Goal: Task Accomplishment & Management: Manage account settings

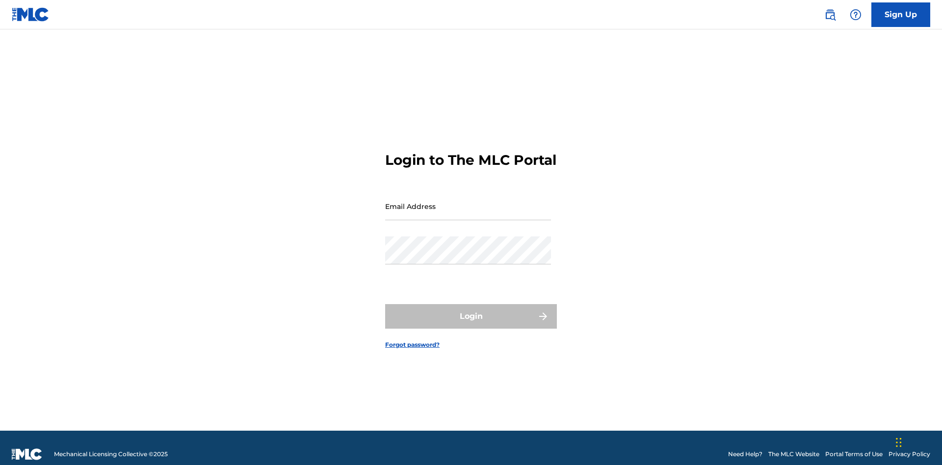
scroll to position [13, 0]
click at [468, 202] on input "Email Address" at bounding box center [468, 206] width 166 height 28
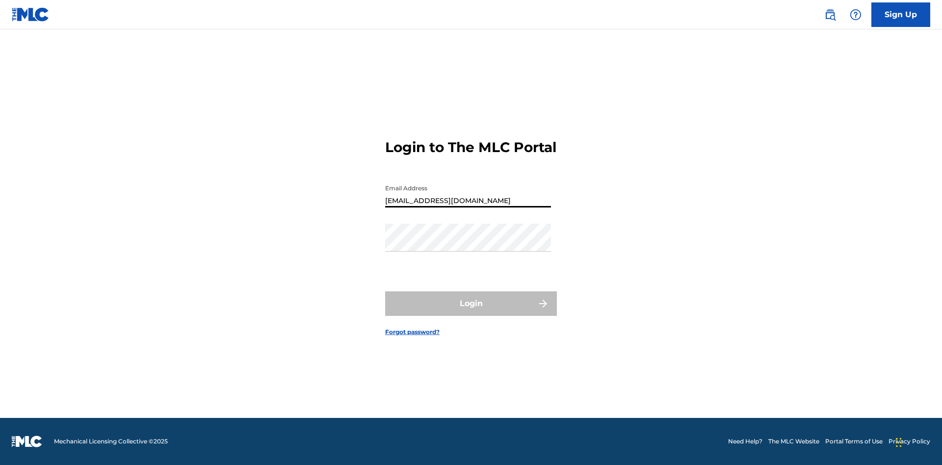
type input "[EMAIL_ADDRESS][DOMAIN_NAME]"
click at [471, 312] on button "Login" at bounding box center [471, 304] width 172 height 25
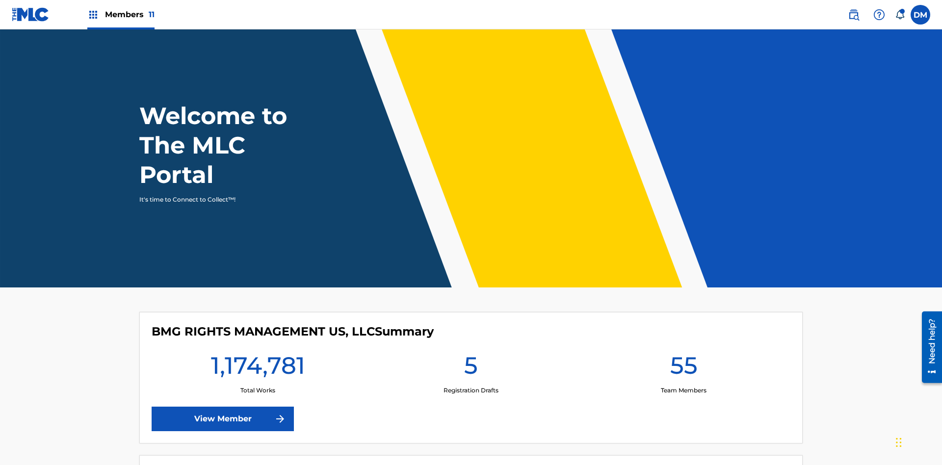
click at [121, 14] on span "Members 11" at bounding box center [130, 14] width 50 height 11
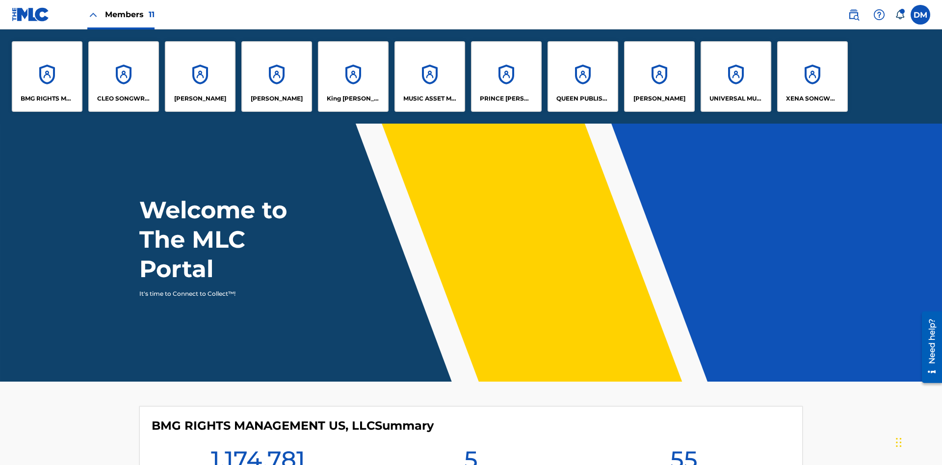
click at [583, 99] on p "QUEEN PUBLISHA" at bounding box center [584, 98] width 54 height 9
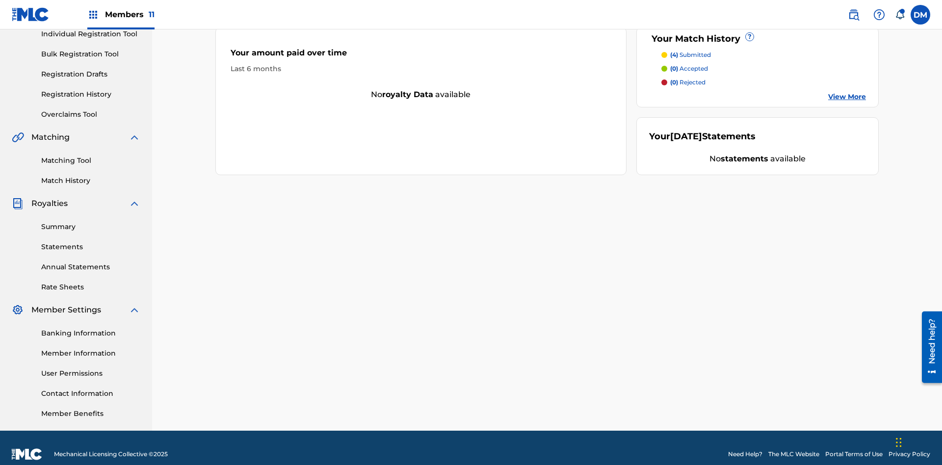
click at [91, 389] on link "Contact Information" at bounding box center [90, 394] width 99 height 10
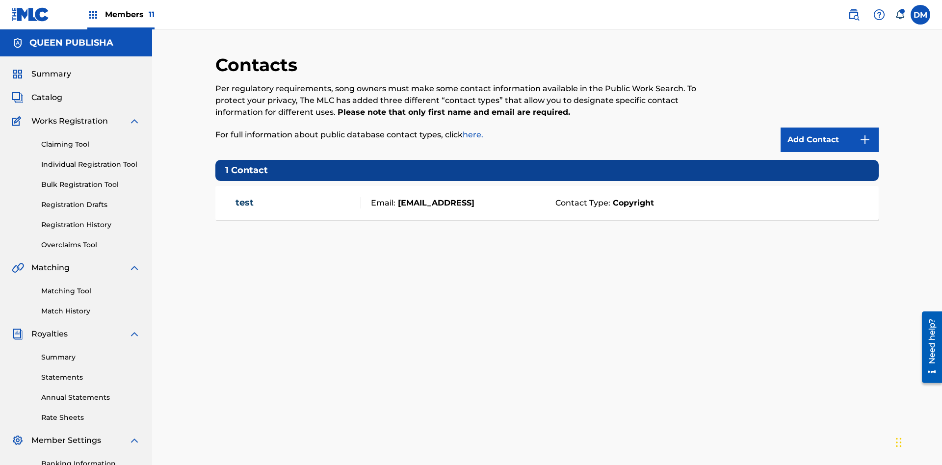
click at [121, 14] on span "Members 11" at bounding box center [130, 14] width 50 height 11
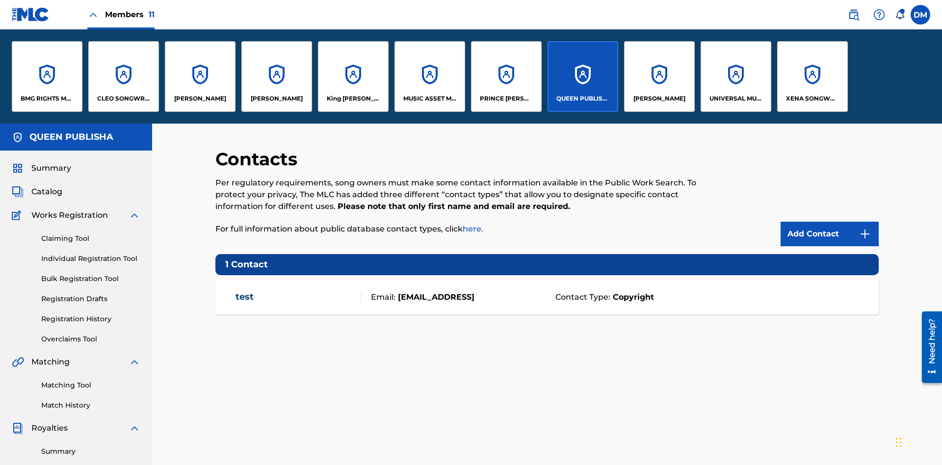
click at [200, 99] on p "[PERSON_NAME]" at bounding box center [200, 98] width 52 height 9
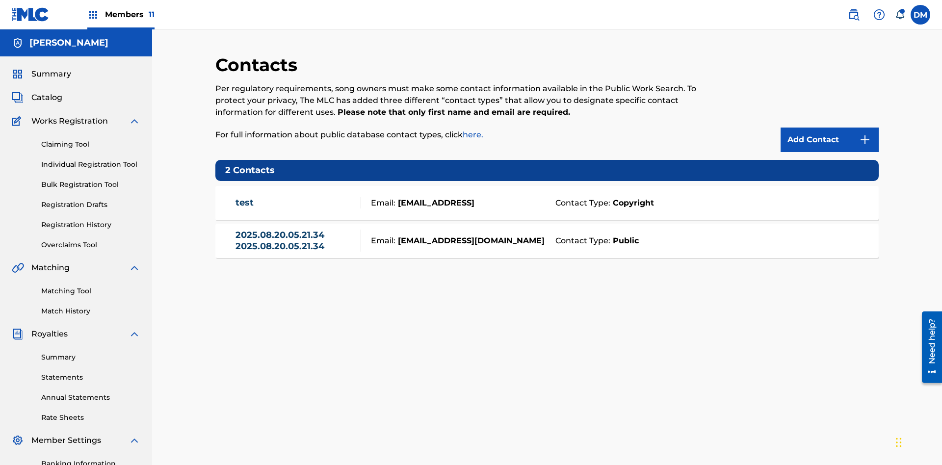
scroll to position [143, 0]
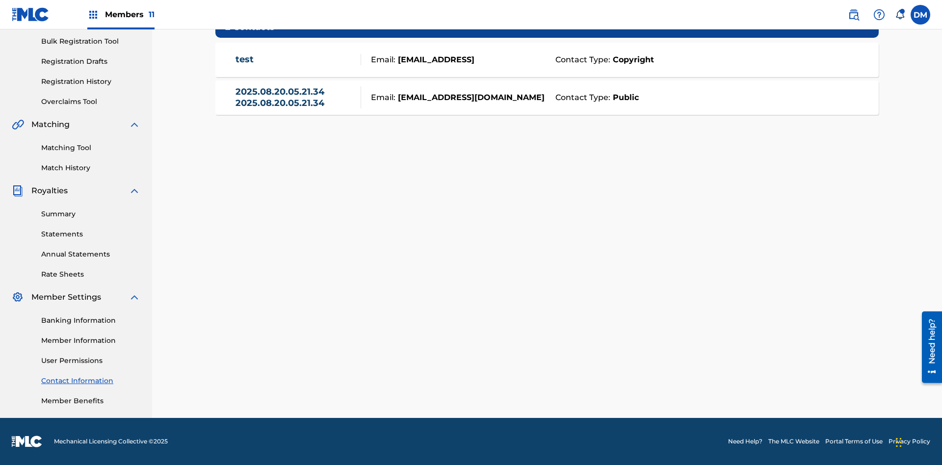
click at [624, 97] on strong "Public" at bounding box center [625, 98] width 28 height 12
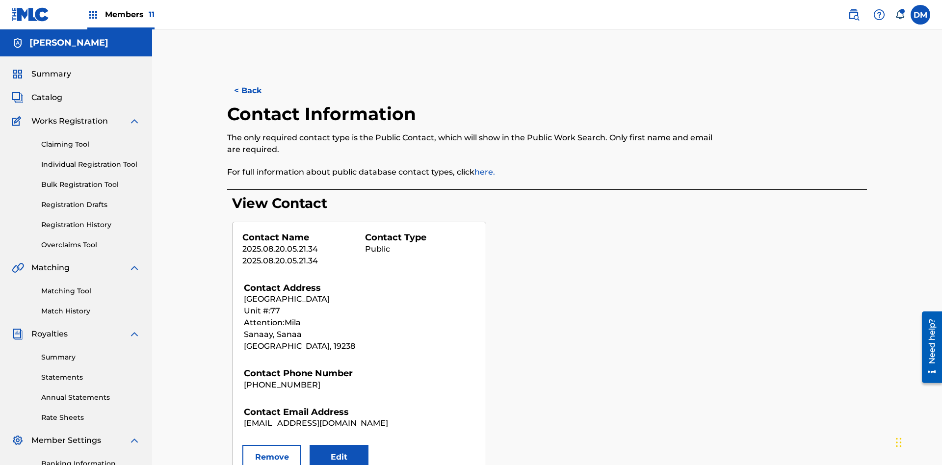
click at [272, 445] on button "Remove" at bounding box center [271, 457] width 59 height 25
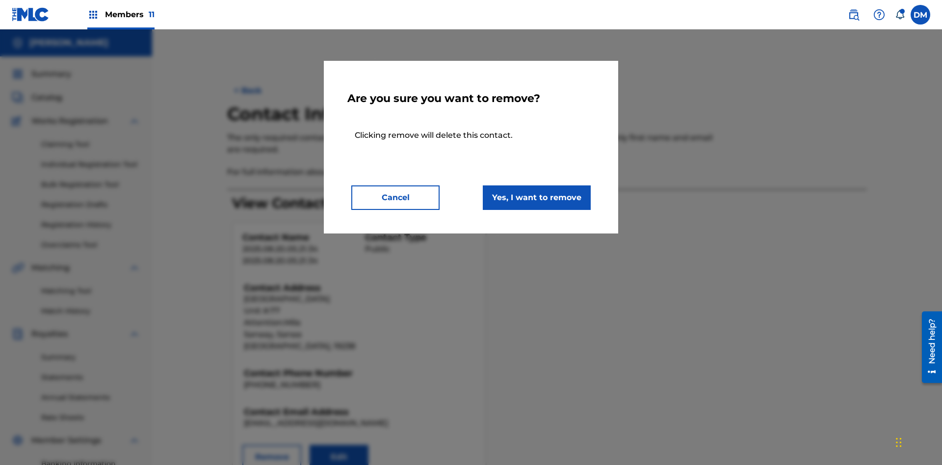
scroll to position [143, 0]
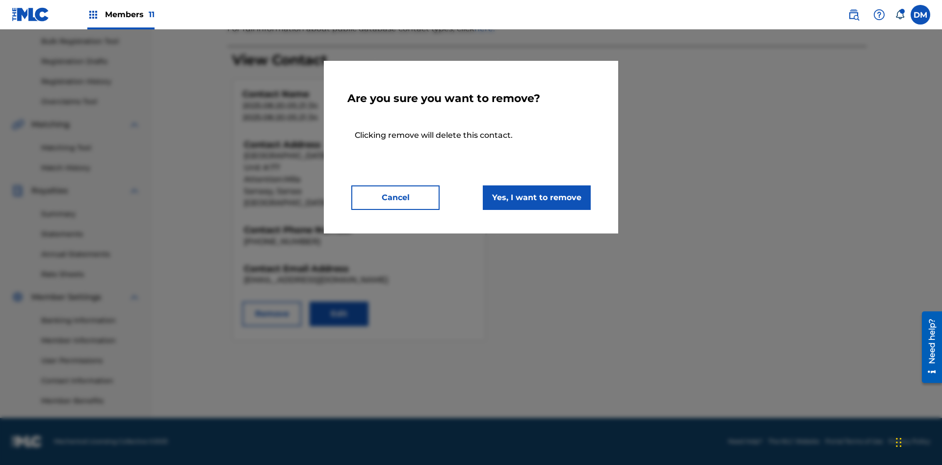
click at [537, 197] on button "Yes, I want to remove" at bounding box center [537, 198] width 108 height 25
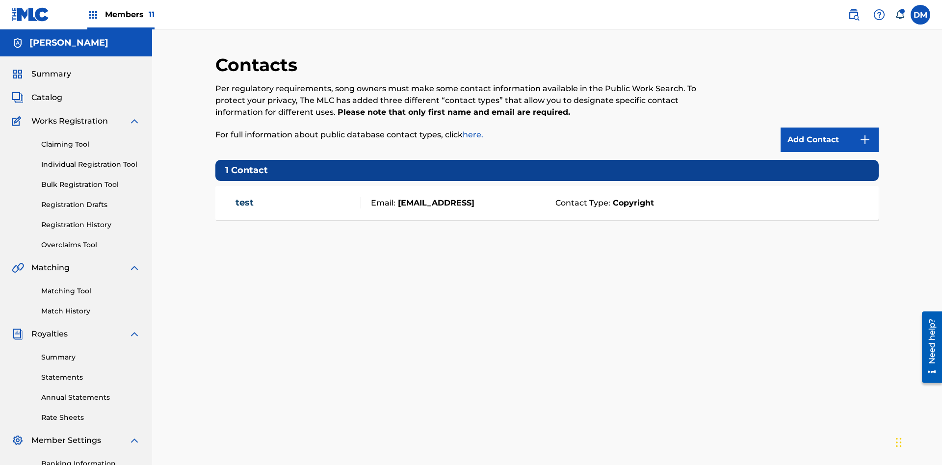
click at [121, 14] on span "Members 11" at bounding box center [130, 14] width 50 height 11
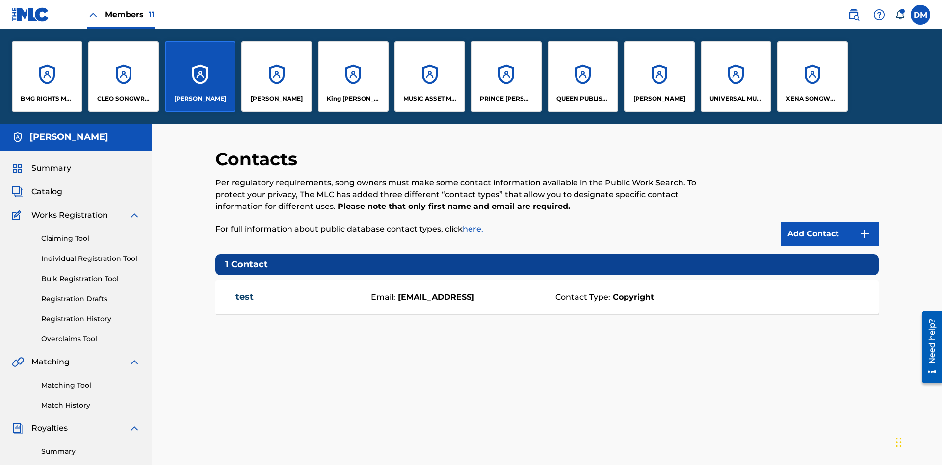
click at [583, 99] on p "QUEEN PUBLISHA" at bounding box center [584, 98] width 54 height 9
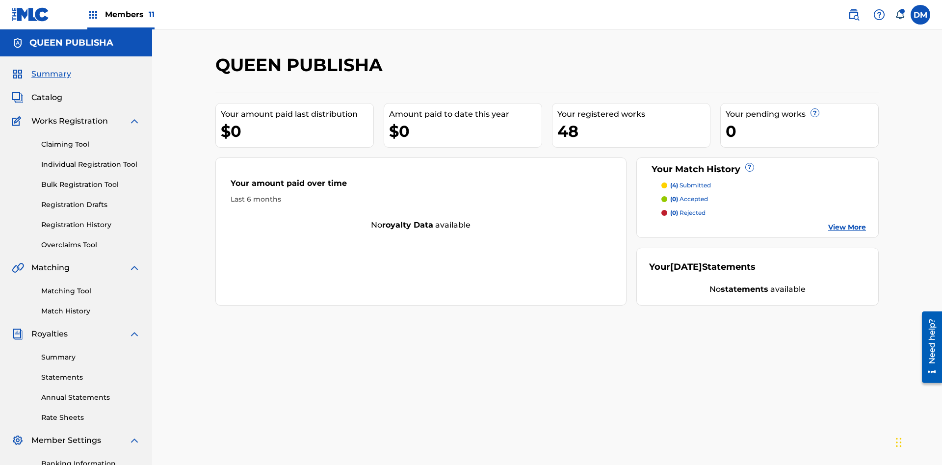
click at [47, 92] on span "Catalog" at bounding box center [46, 98] width 31 height 12
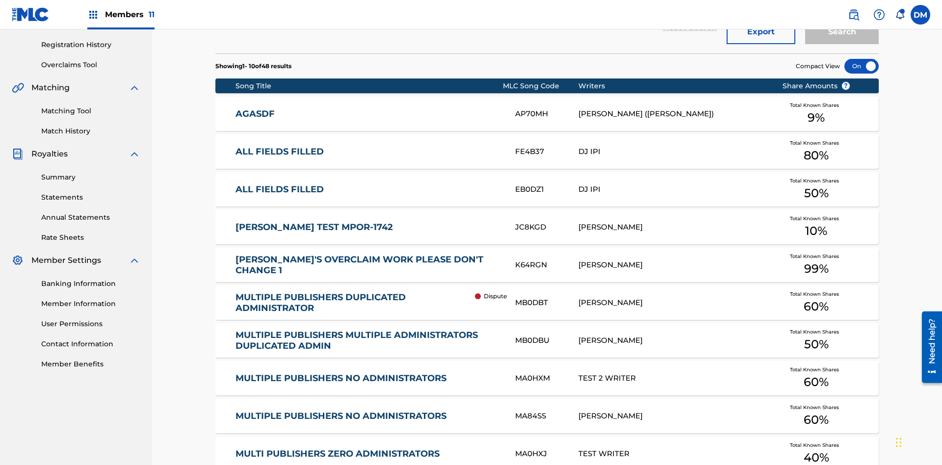
click at [862, 66] on div at bounding box center [862, 66] width 34 height 15
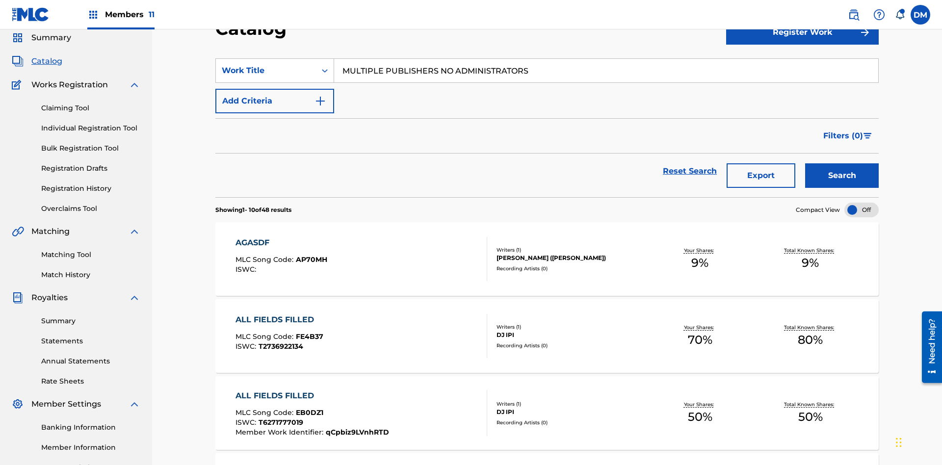
type input "MULTIPLE PUBLISHERS NO ADMINISTRATORS"
click at [842, 163] on button "Search" at bounding box center [842, 175] width 74 height 25
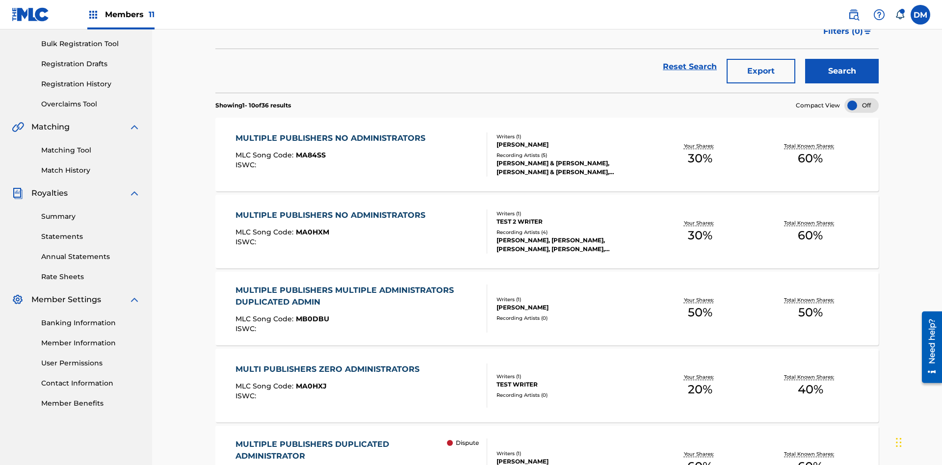
scroll to position [0, 0]
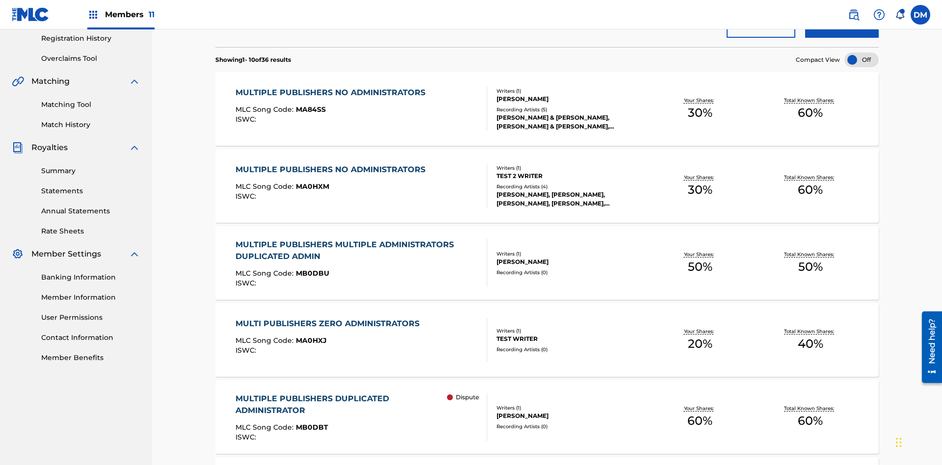
click at [309, 105] on span "MA84SS" at bounding box center [311, 109] width 30 height 9
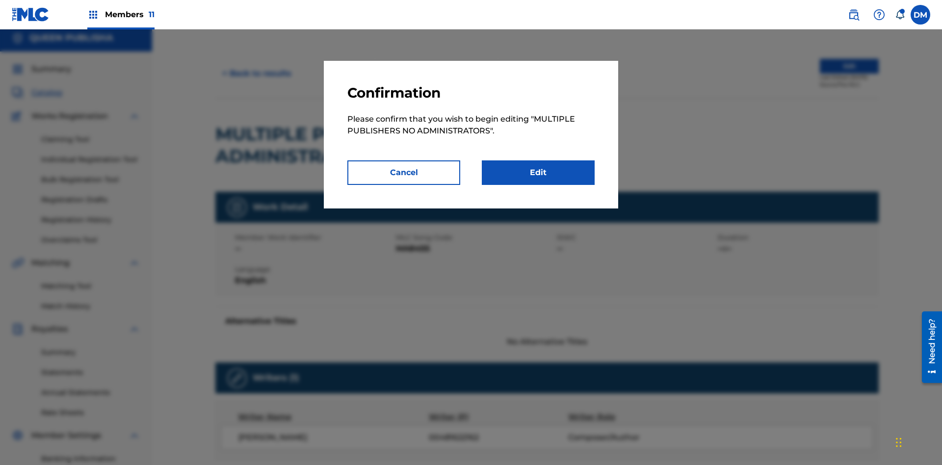
click at [538, 173] on link "Edit" at bounding box center [538, 173] width 113 height 25
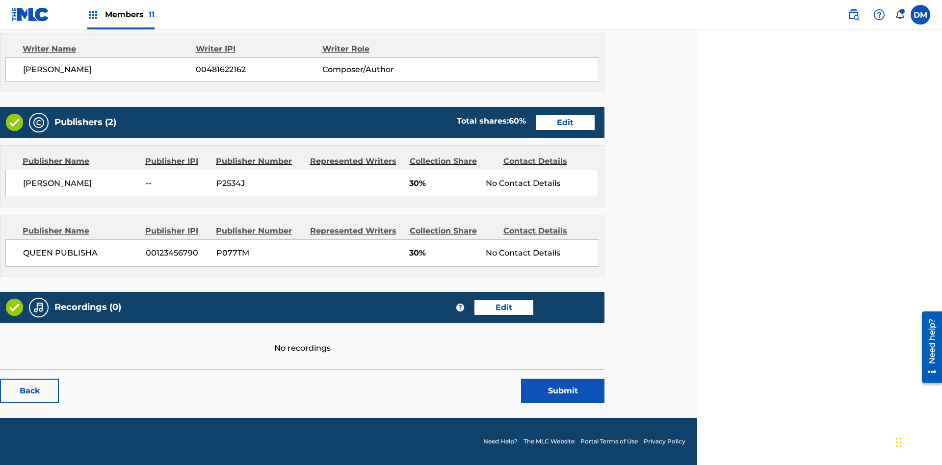
click at [121, 14] on span "Members 11" at bounding box center [130, 14] width 50 height 11
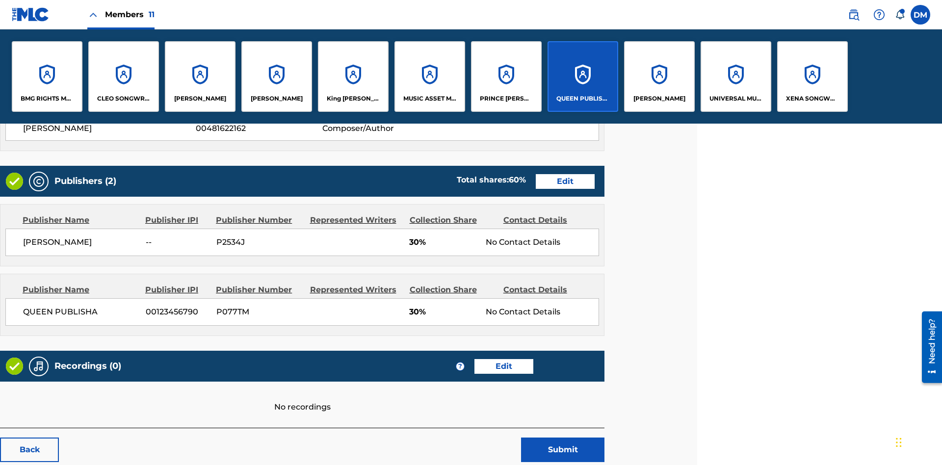
click at [583, 99] on p "QUEEN PUBLISHA" at bounding box center [584, 98] width 54 height 9
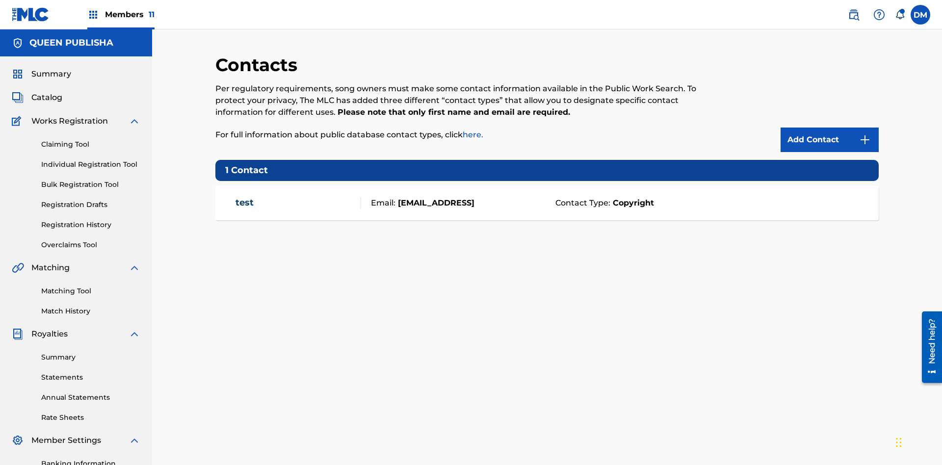
click at [865, 134] on img at bounding box center [865, 140] width 12 height 12
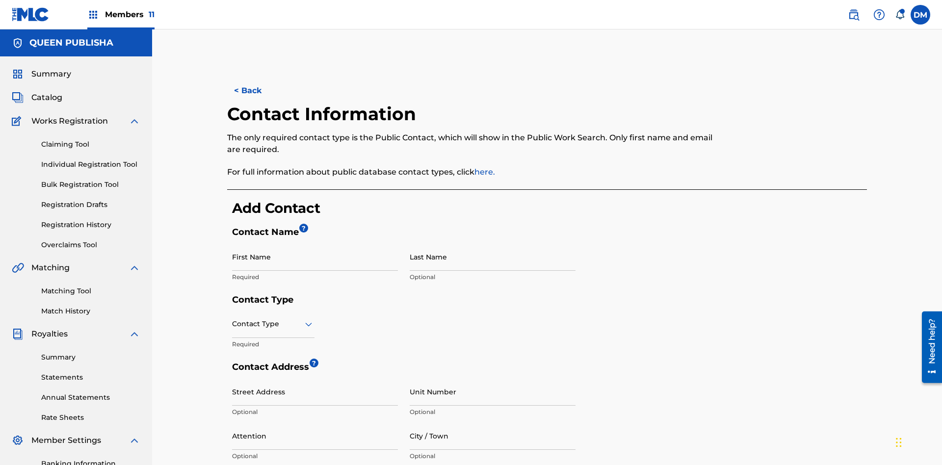
click at [315, 243] on input "First Name" at bounding box center [315, 257] width 166 height 28
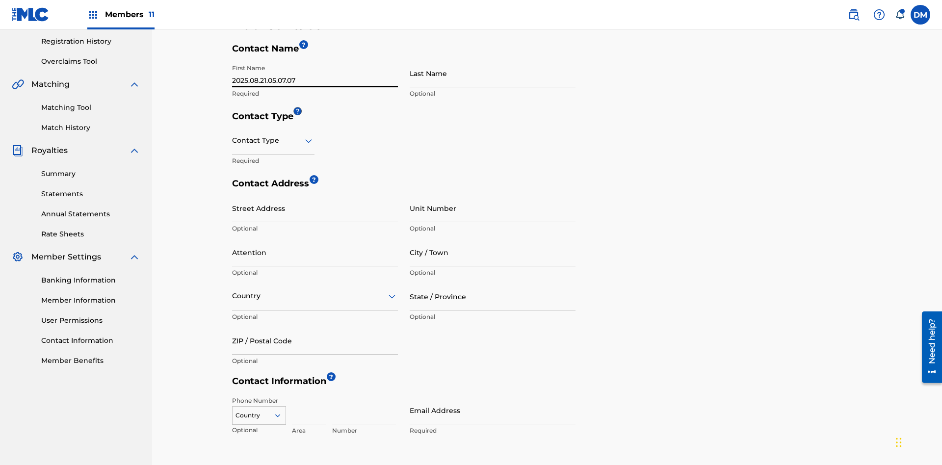
type input "2025.08.21.05.07.07"
click at [493, 73] on input "Last Name" at bounding box center [493, 73] width 166 height 28
type input "2025.08.21.05.07.07"
click at [233, 135] on input "text" at bounding box center [233, 140] width 2 height 10
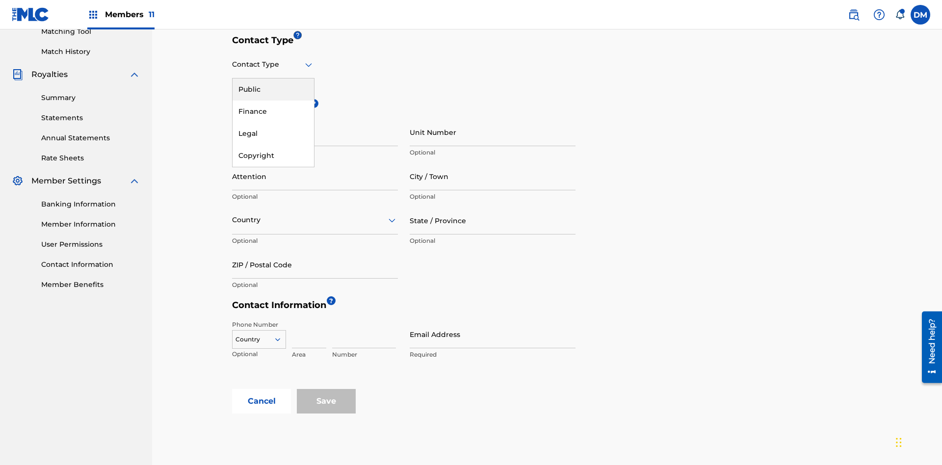
click at [273, 89] on div "Public" at bounding box center [273, 90] width 81 height 22
click at [493, 162] on input "City / Town" at bounding box center [493, 176] width 166 height 28
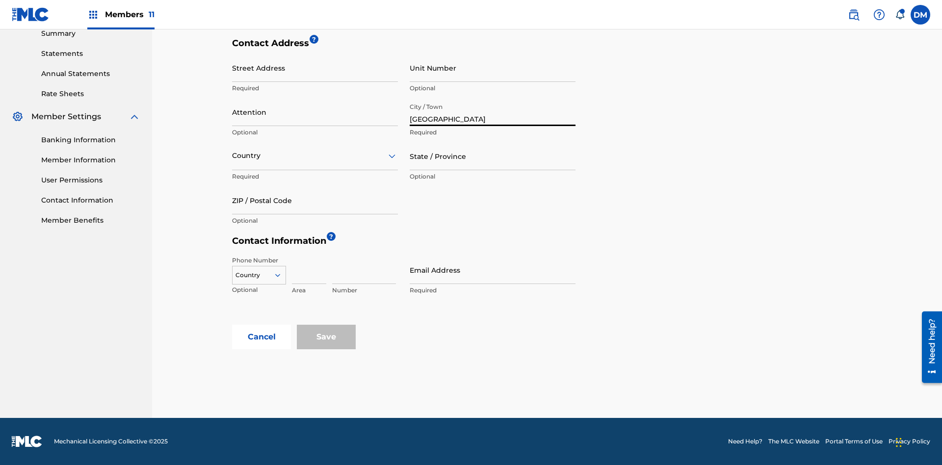
type input "[GEOGRAPHIC_DATA]"
click at [315, 73] on input "Street Address" at bounding box center [315, 68] width 166 height 28
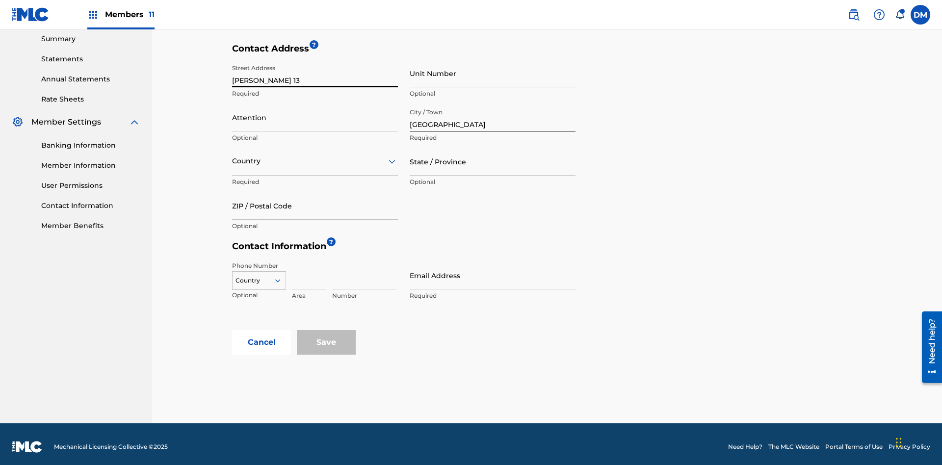
type input "[PERSON_NAME] 13"
click at [493, 73] on input "Unit Number" at bounding box center [493, 73] width 166 height 28
type input "9P"
click at [315, 112] on input "Attention" at bounding box center [315, 118] width 166 height 28
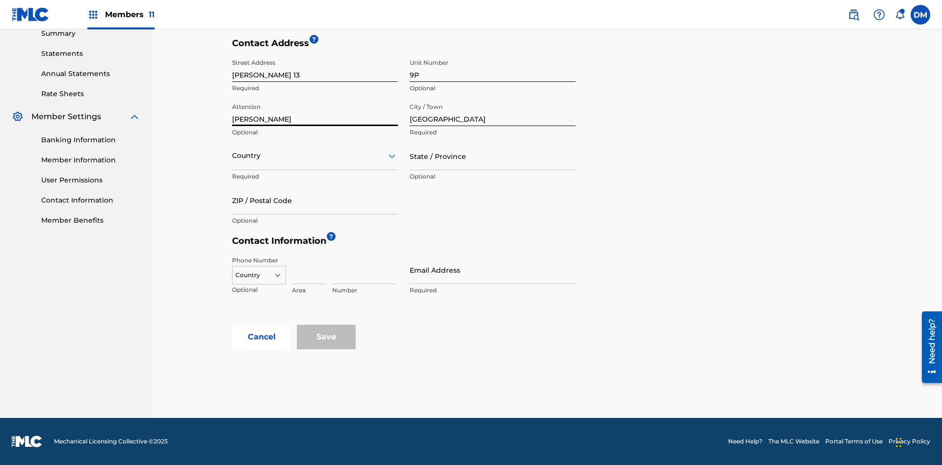
type input "[PERSON_NAME]"
click at [233, 156] on input "text" at bounding box center [233, 156] width 2 height 10
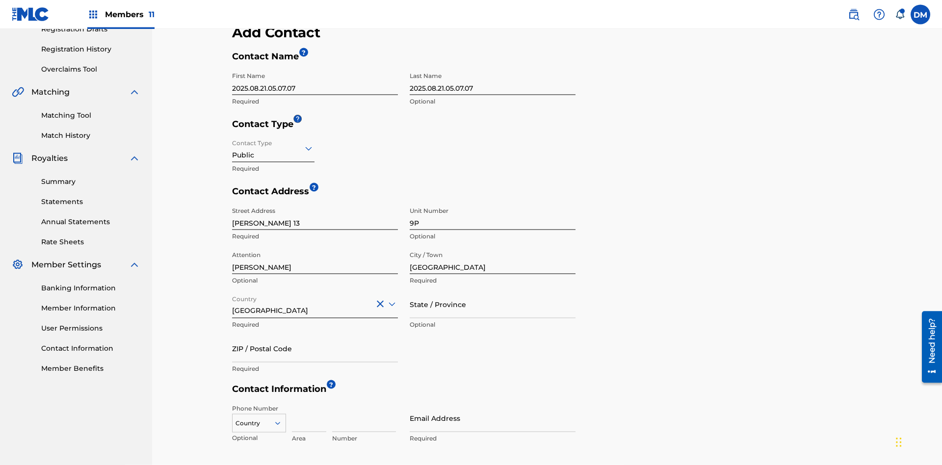
click at [493, 291] on input "State / Province" at bounding box center [493, 305] width 166 height 28
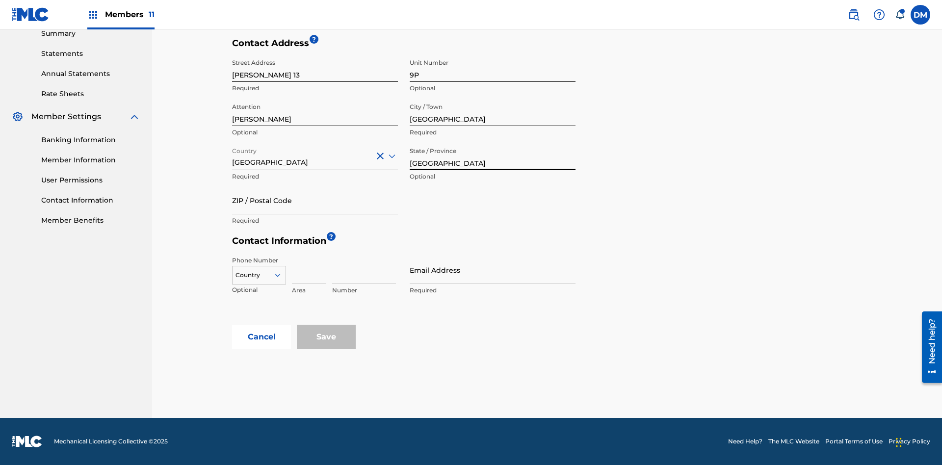
type input "[GEOGRAPHIC_DATA]"
click at [315, 200] on input "ZIP / Postal Code" at bounding box center [315, 201] width 166 height 28
type input "68080"
click at [282, 275] on icon at bounding box center [277, 275] width 9 height 9
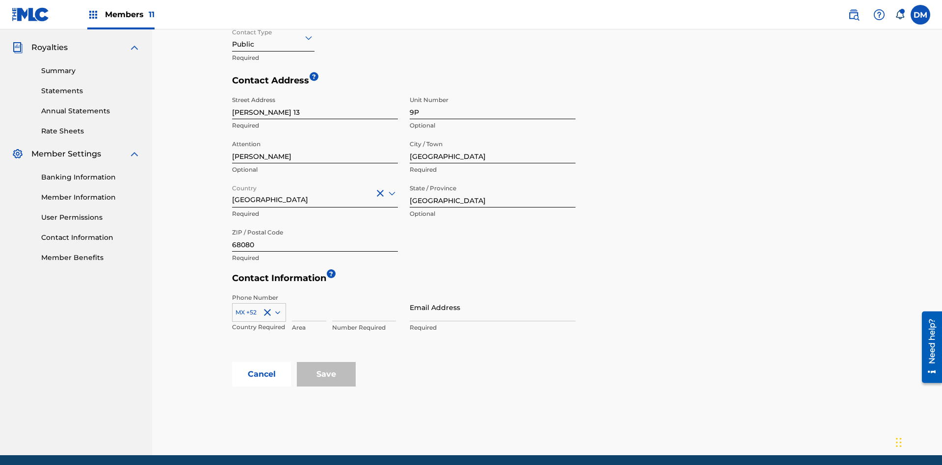
click at [309, 294] on input at bounding box center [309, 308] width 34 height 28
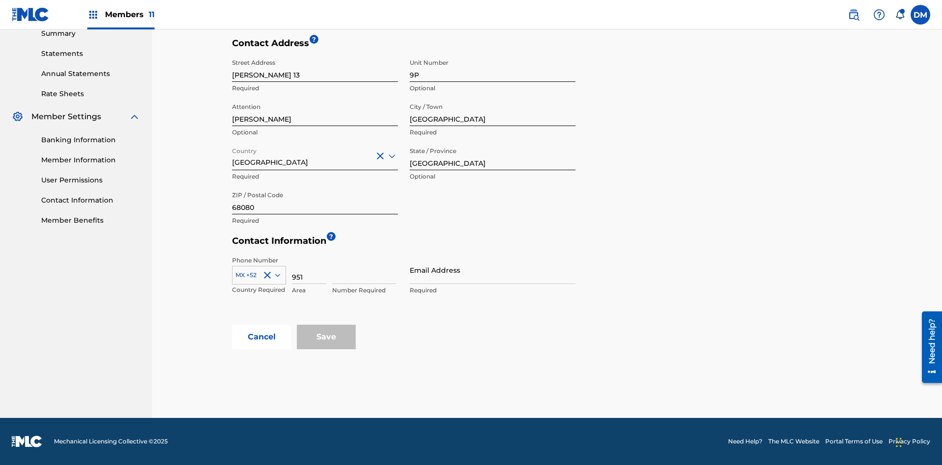
type input "951"
click at [364, 270] on input at bounding box center [364, 270] width 64 height 28
type input "5185312"
click at [493, 270] on input "Email Address" at bounding box center [493, 270] width 166 height 28
type input "[EMAIL_ADDRESS][DOMAIN_NAME]"
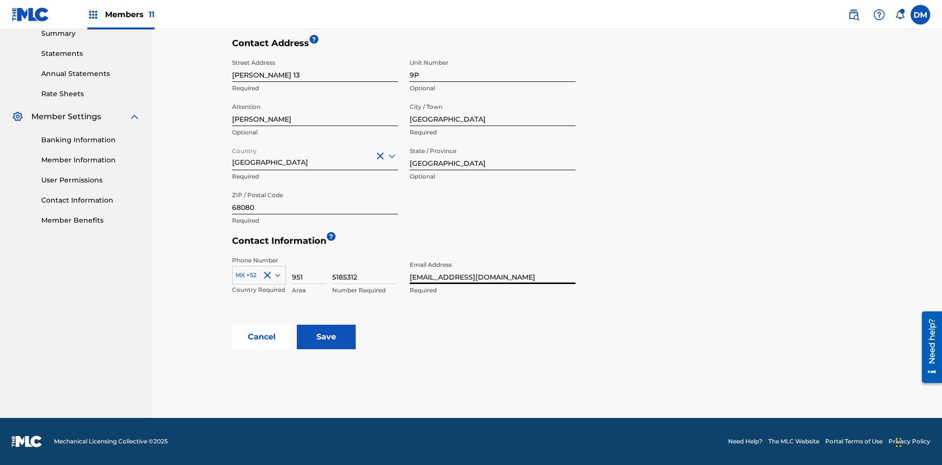
click at [326, 337] on input "Save" at bounding box center [326, 337] width 59 height 25
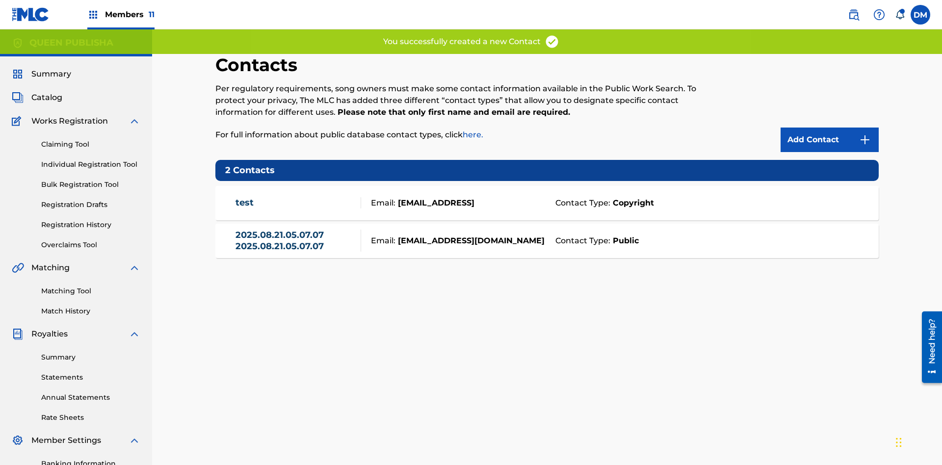
click at [121, 14] on span "Members 11" at bounding box center [130, 14] width 50 height 11
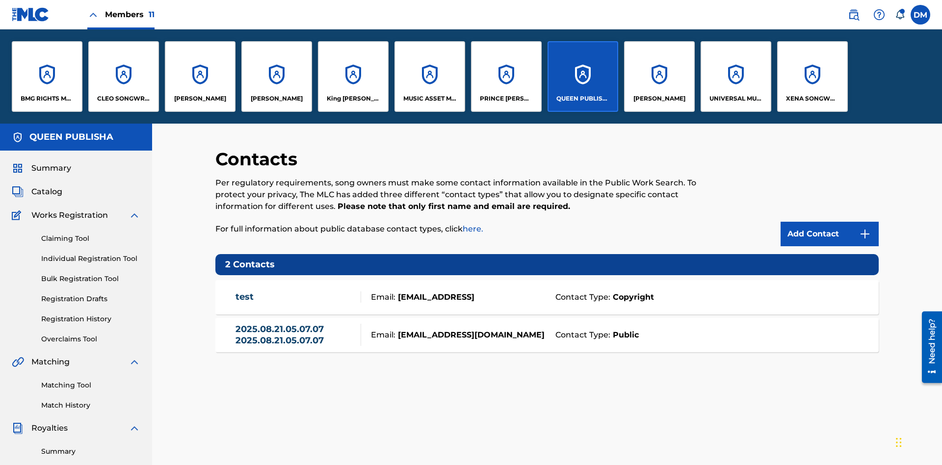
click at [200, 99] on p "[PERSON_NAME]" at bounding box center [200, 98] width 52 height 9
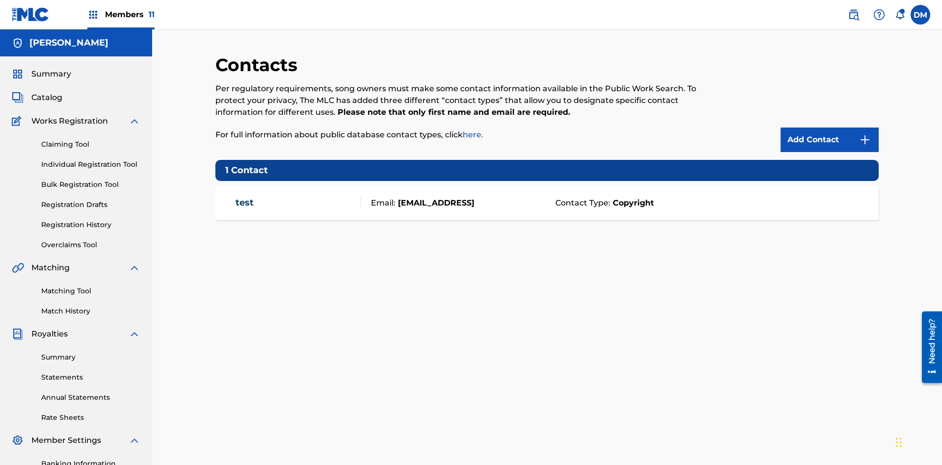
click at [865, 134] on img at bounding box center [865, 140] width 12 height 12
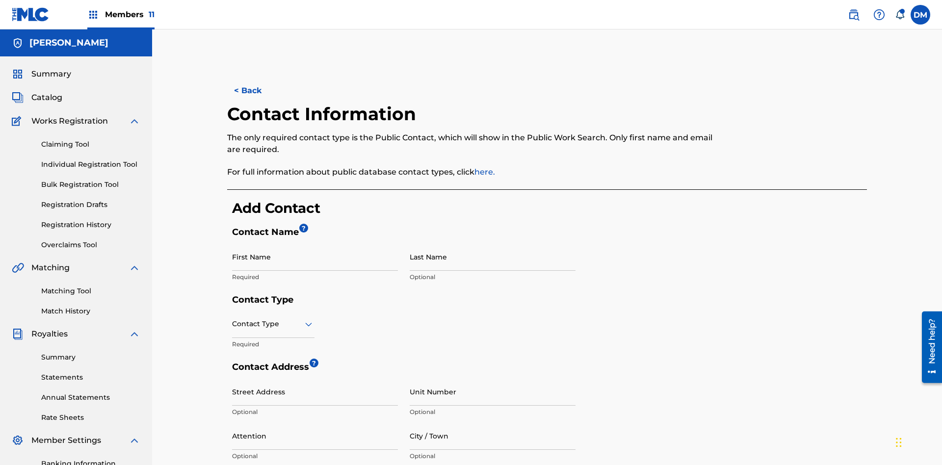
click at [315, 243] on input "First Name" at bounding box center [315, 257] width 166 height 28
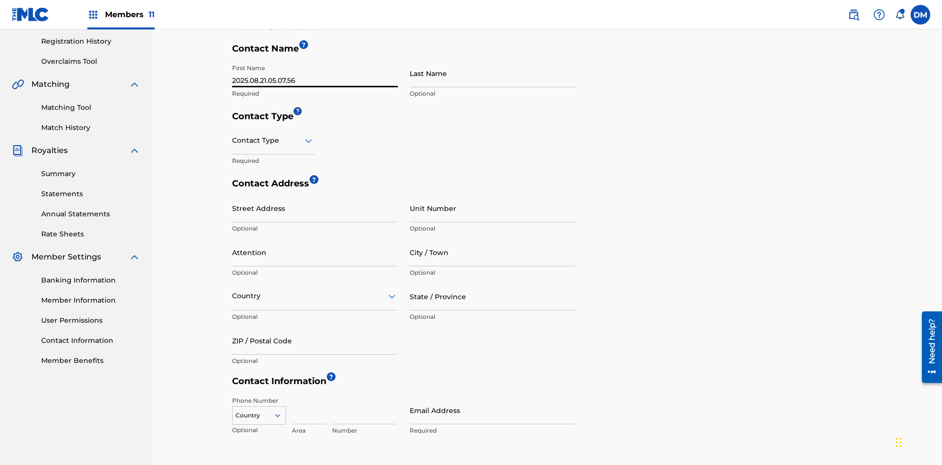
type input "2025.08.21.05.07.56"
click at [493, 73] on input "Last Name" at bounding box center [493, 73] width 166 height 28
type input "2025.08.21.05.07.56"
click at [233, 135] on input "text" at bounding box center [233, 140] width 2 height 10
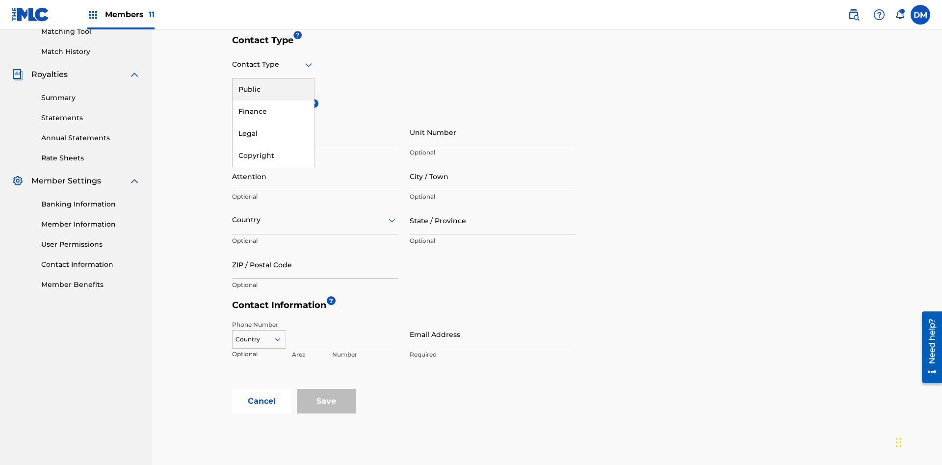
click at [273, 89] on div "Public" at bounding box center [273, 90] width 81 height 22
click at [493, 162] on input "City / Town" at bounding box center [493, 176] width 166 height 28
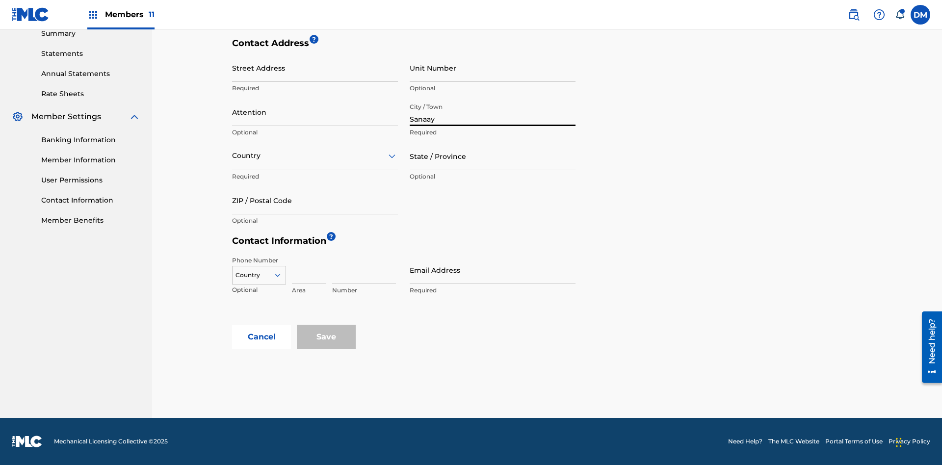
scroll to position [319, 0]
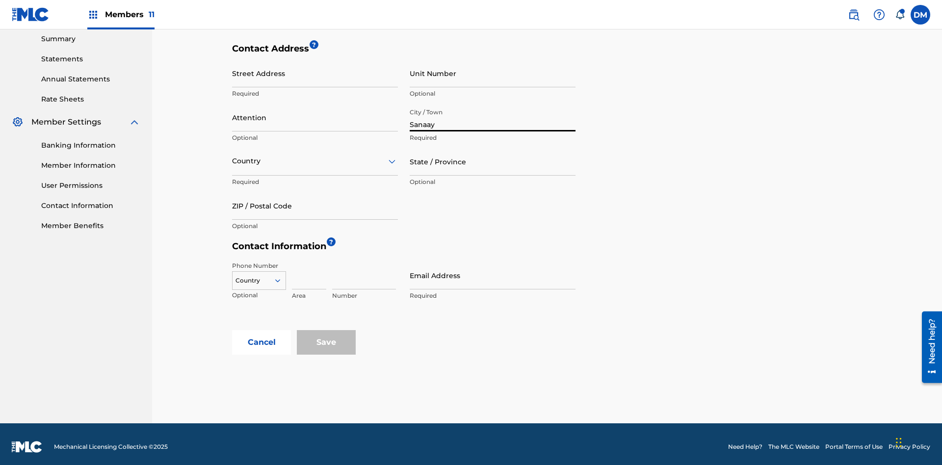
type input "Sanaay"
click at [315, 73] on input "Street Address" at bounding box center [315, 73] width 166 height 28
type input "[GEOGRAPHIC_DATA]"
click at [493, 73] on input "Unit Number" at bounding box center [493, 73] width 166 height 28
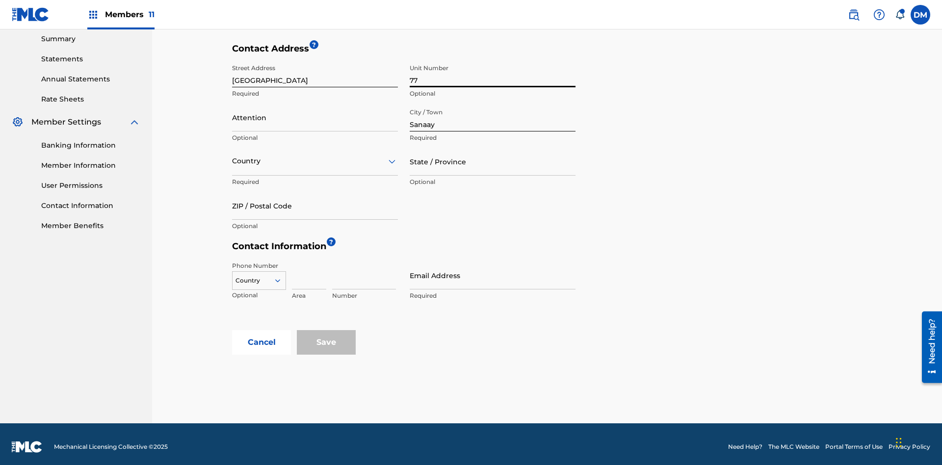
type input "77"
click at [315, 112] on input "Attention" at bounding box center [315, 118] width 166 height 28
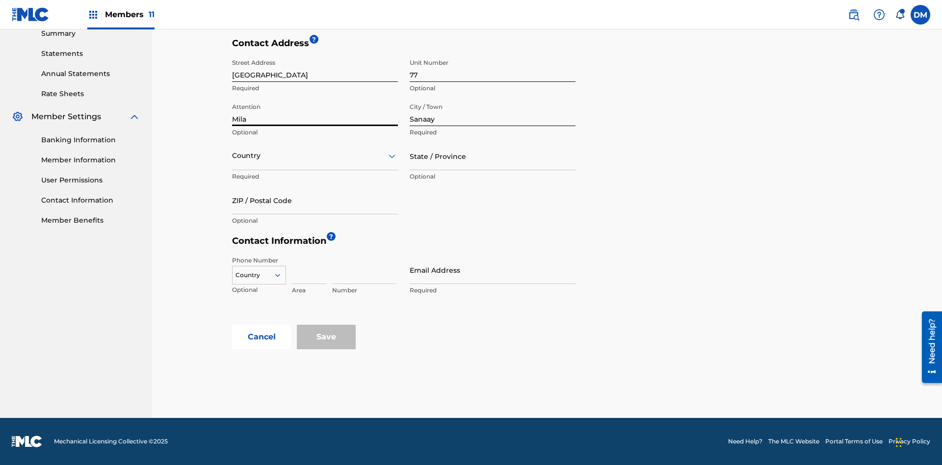
type input "Mila"
click at [233, 156] on input "text" at bounding box center [233, 156] width 2 height 10
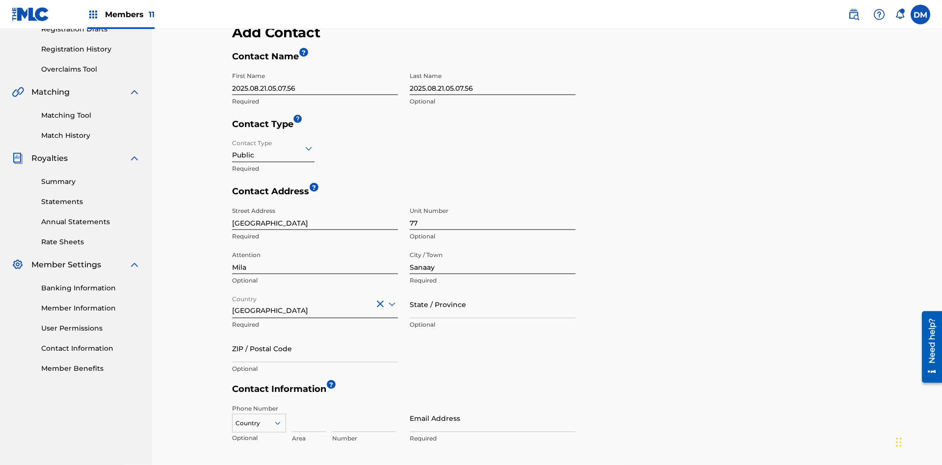
click at [493, 291] on input "State / Province" at bounding box center [493, 305] width 166 height 28
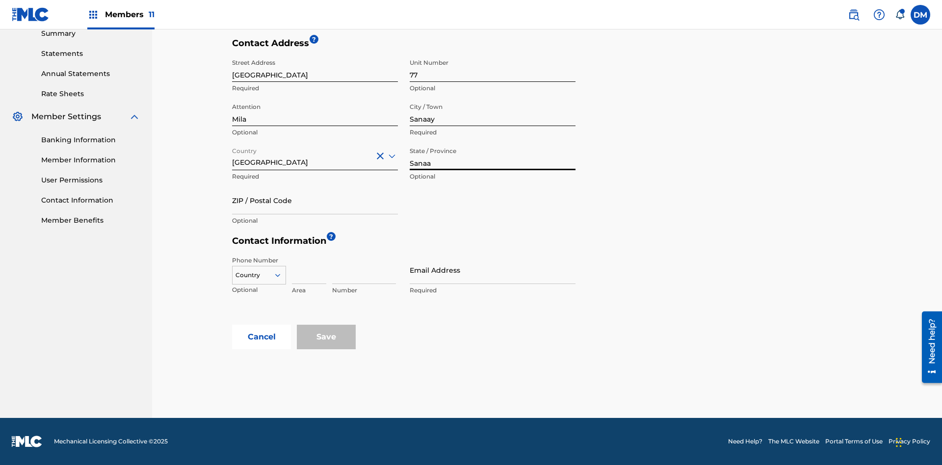
type input "Sanaa"
click at [315, 200] on input "ZIP / Postal Code" at bounding box center [315, 201] width 166 height 28
type input "19238"
click at [282, 275] on icon at bounding box center [277, 275] width 9 height 9
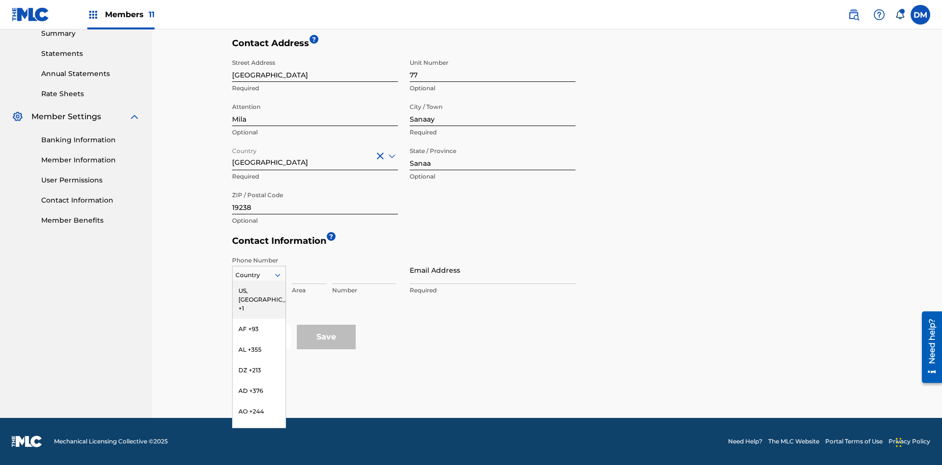
click at [309, 270] on input at bounding box center [309, 270] width 34 height 28
type input "02"
click at [364, 270] on input at bounding box center [364, 270] width 64 height 28
type input "255435"
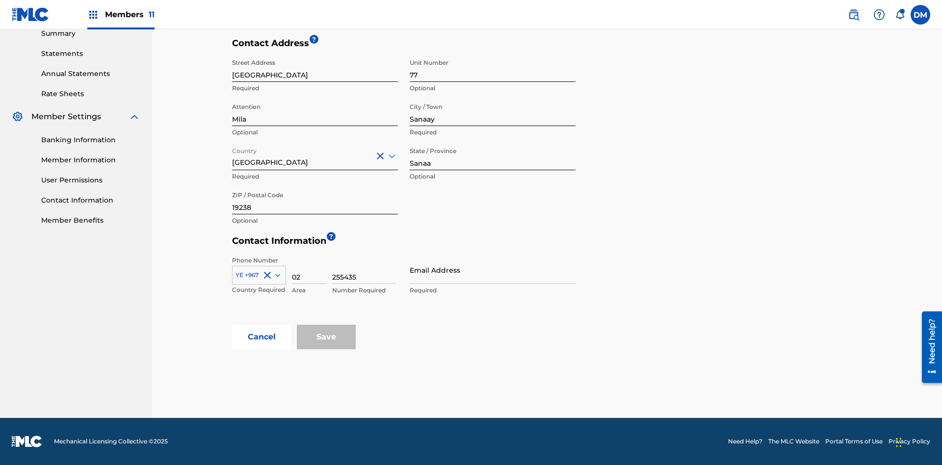
click at [493, 270] on input "Email Address" at bounding box center [493, 270] width 166 height 28
type input "[EMAIL_ADDRESS][DOMAIN_NAME]"
click at [326, 337] on input "Save" at bounding box center [326, 337] width 59 height 25
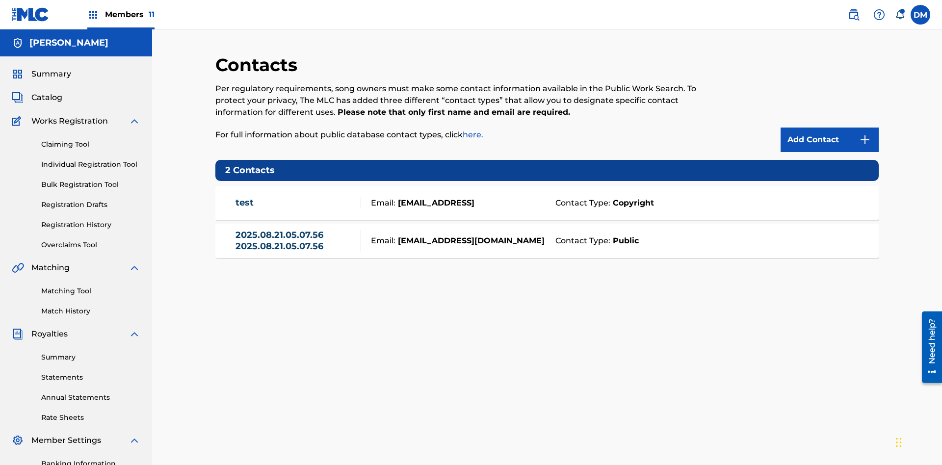
click at [121, 14] on span "Members 11" at bounding box center [130, 14] width 50 height 11
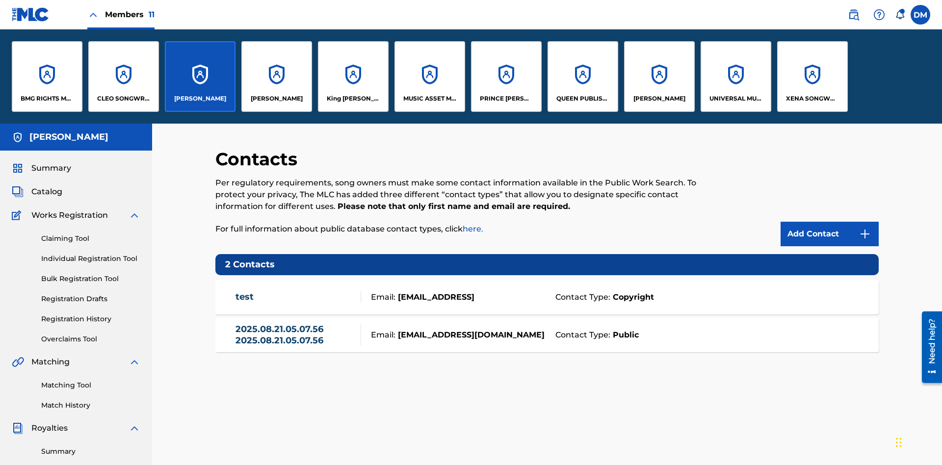
click at [200, 99] on p "[PERSON_NAME]" at bounding box center [200, 98] width 52 height 9
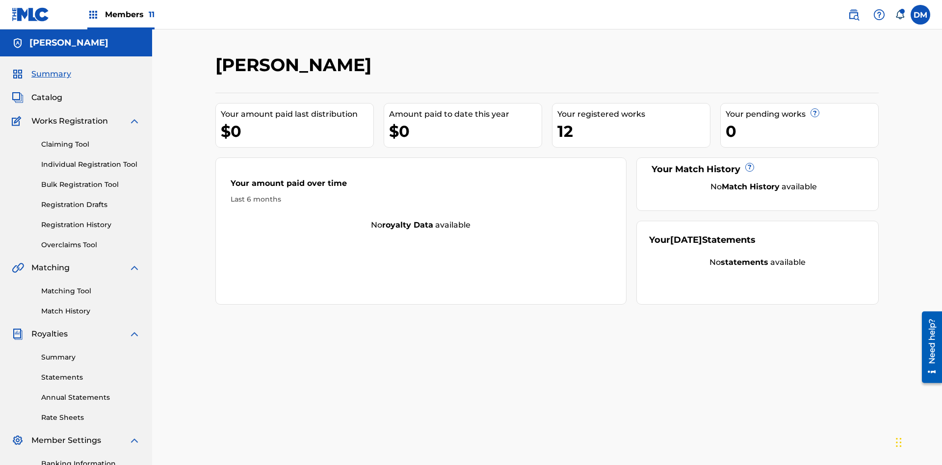
click at [47, 92] on span "Catalog" at bounding box center [46, 98] width 31 height 12
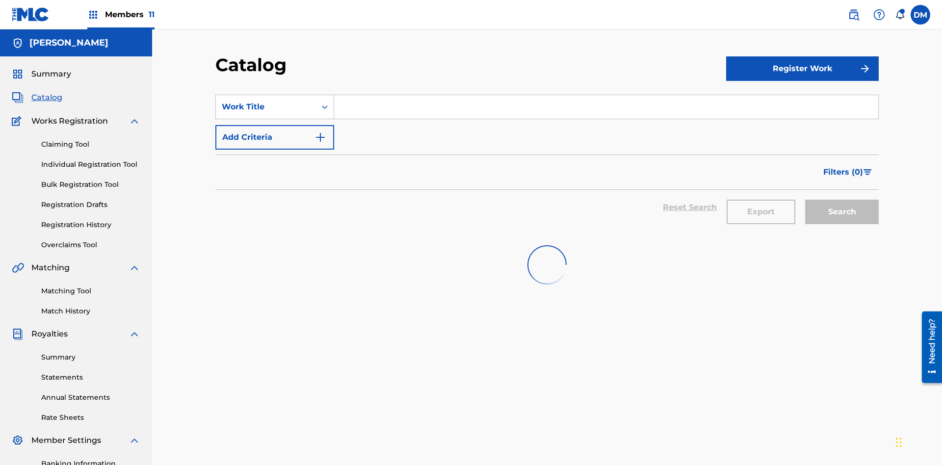
click at [606, 95] on input "Search Form" at bounding box center [606, 107] width 544 height 24
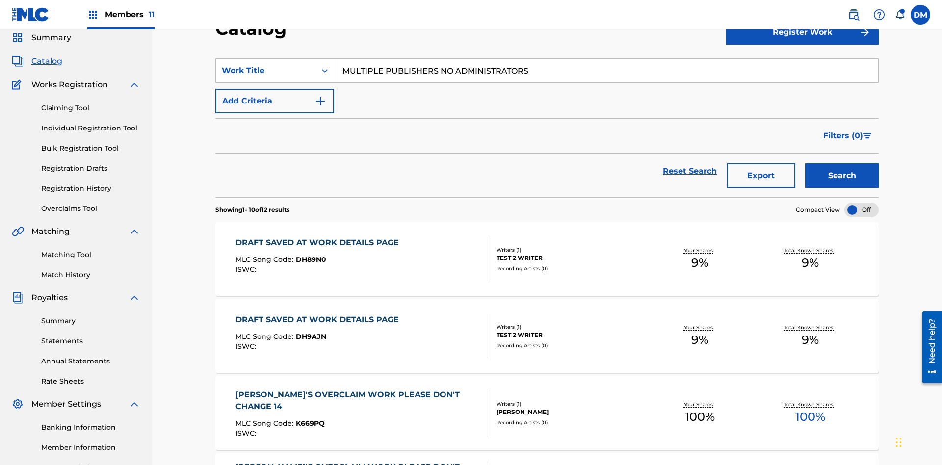
type input "MULTIPLE PUBLISHERS NO ADMINISTRATORS"
click at [842, 163] on button "Search" at bounding box center [842, 175] width 74 height 25
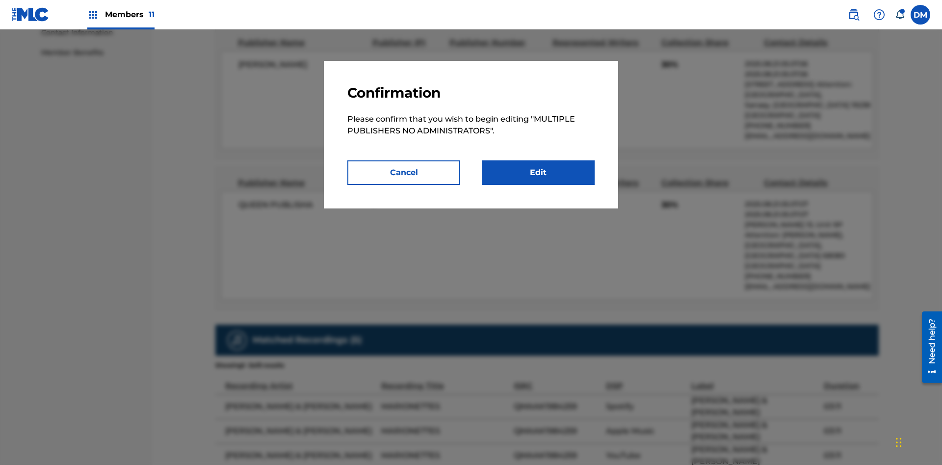
scroll to position [5, 0]
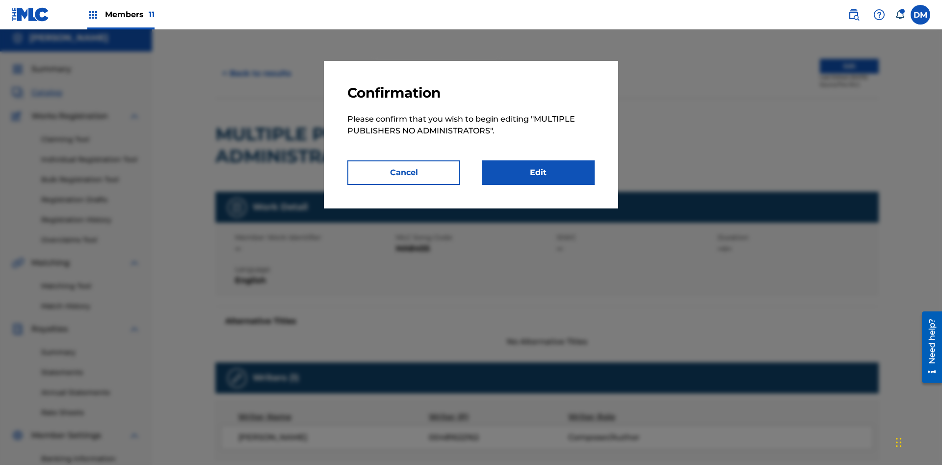
click at [538, 173] on link "Edit" at bounding box center [538, 173] width 113 height 25
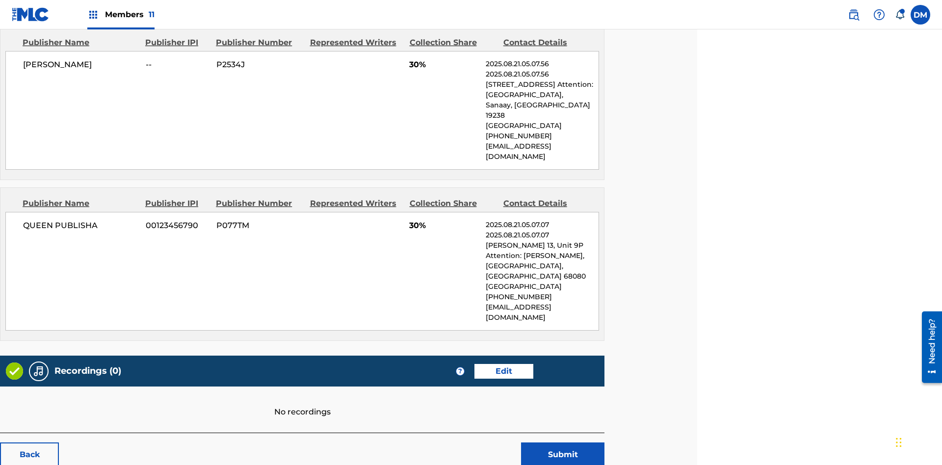
click at [121, 14] on span "Members 11" at bounding box center [130, 14] width 50 height 11
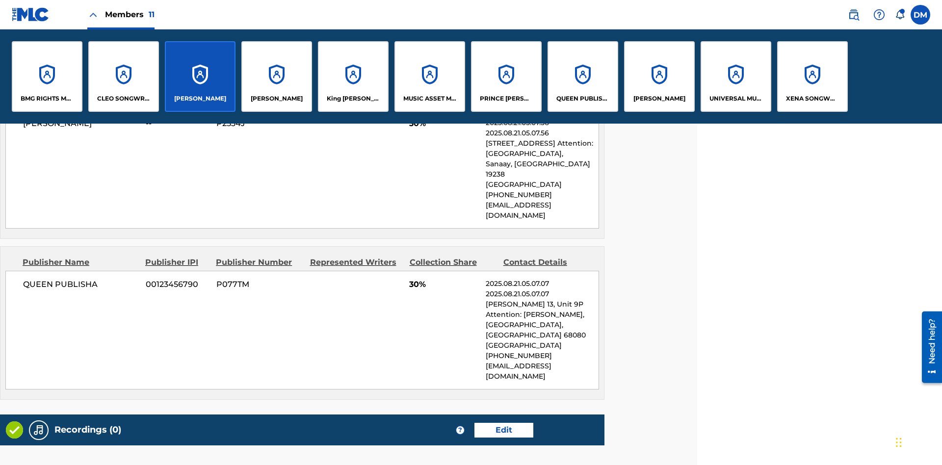
click at [583, 99] on p "QUEEN PUBLISHA" at bounding box center [584, 98] width 54 height 9
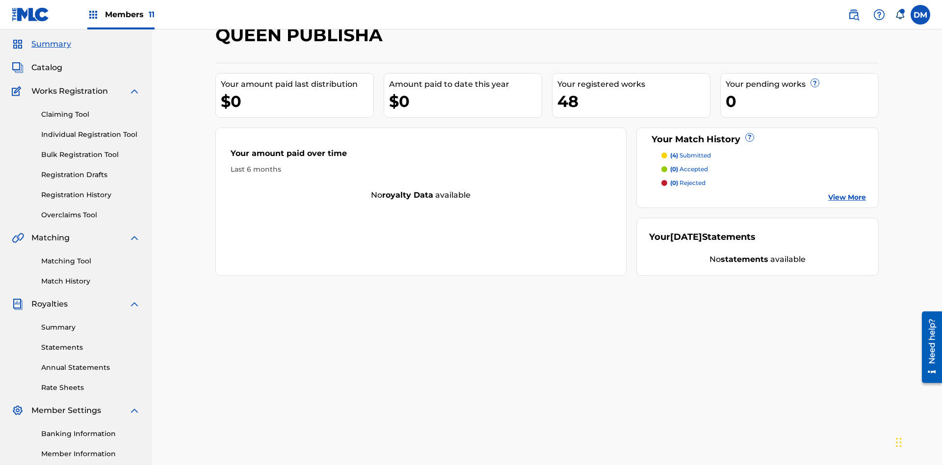
click at [47, 65] on span "Catalog" at bounding box center [46, 68] width 31 height 12
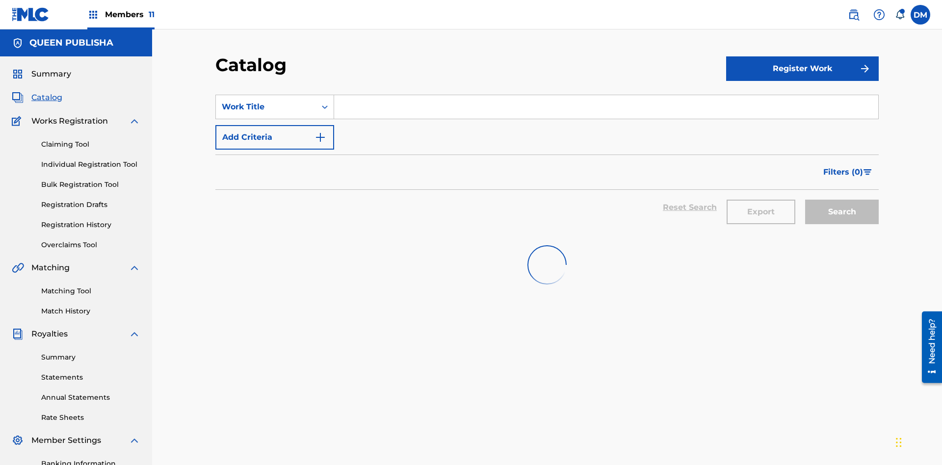
click at [606, 95] on input "Search Form" at bounding box center [606, 107] width 544 height 24
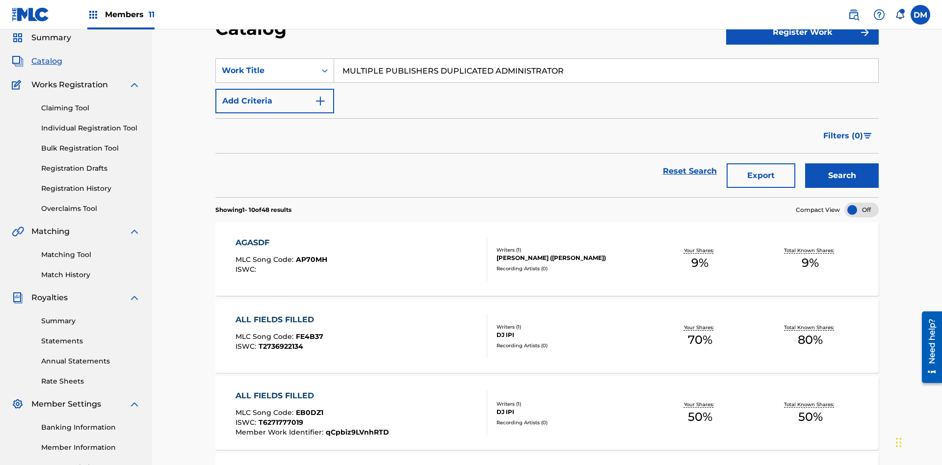
type input "MULTIPLE PUBLISHERS DUPLICATED ADMINISTRATOR"
click at [842, 163] on button "Search" at bounding box center [842, 175] width 74 height 25
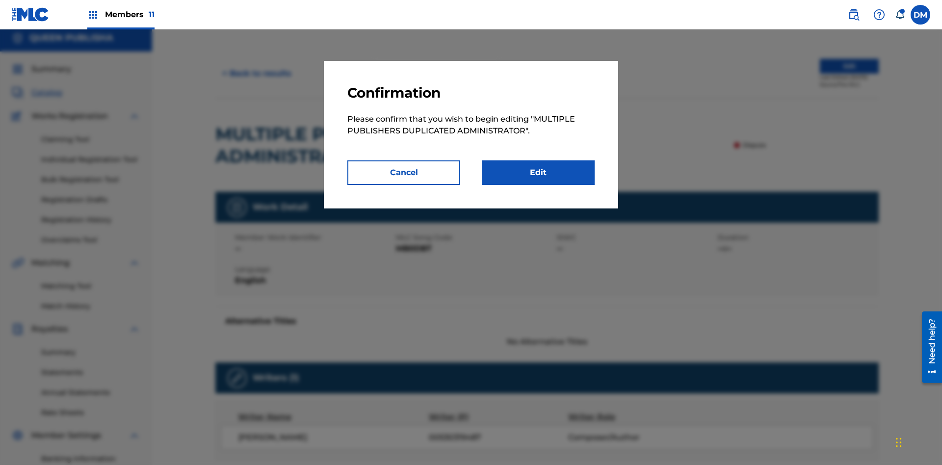
click at [538, 173] on link "Edit" at bounding box center [538, 173] width 113 height 25
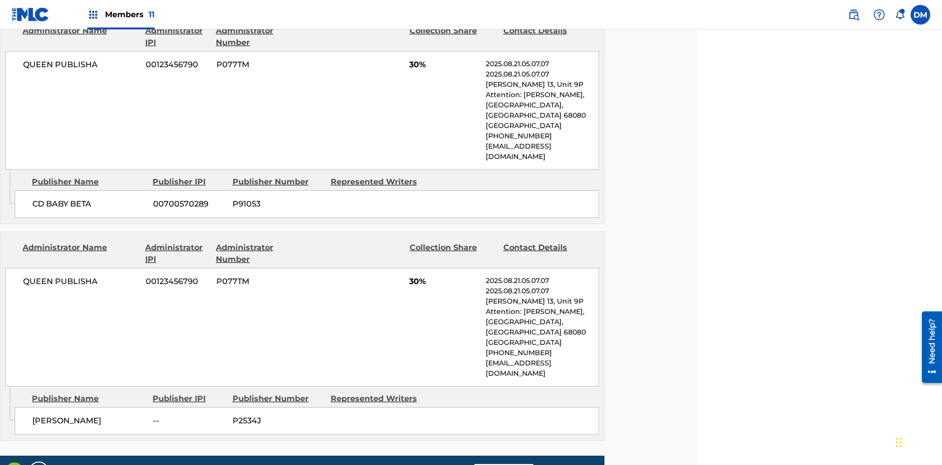
click at [121, 14] on span "Members 11" at bounding box center [130, 14] width 50 height 11
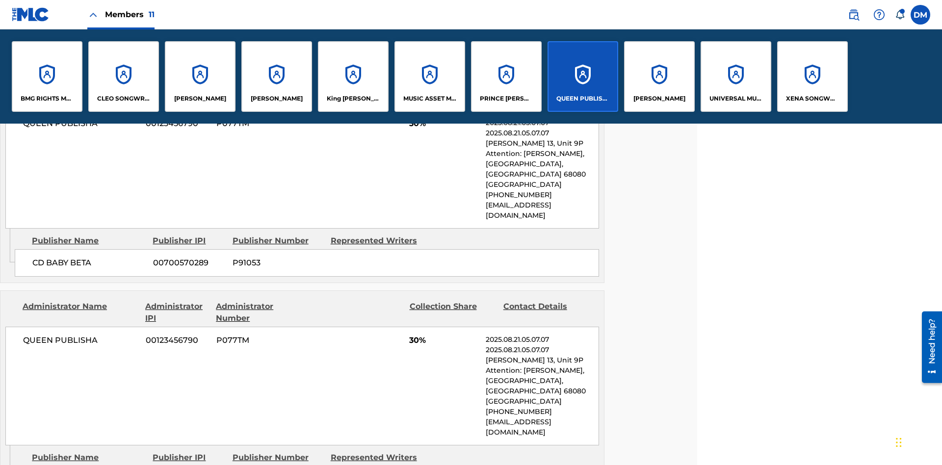
click at [583, 99] on p "QUEEN PUBLISHA" at bounding box center [584, 98] width 54 height 9
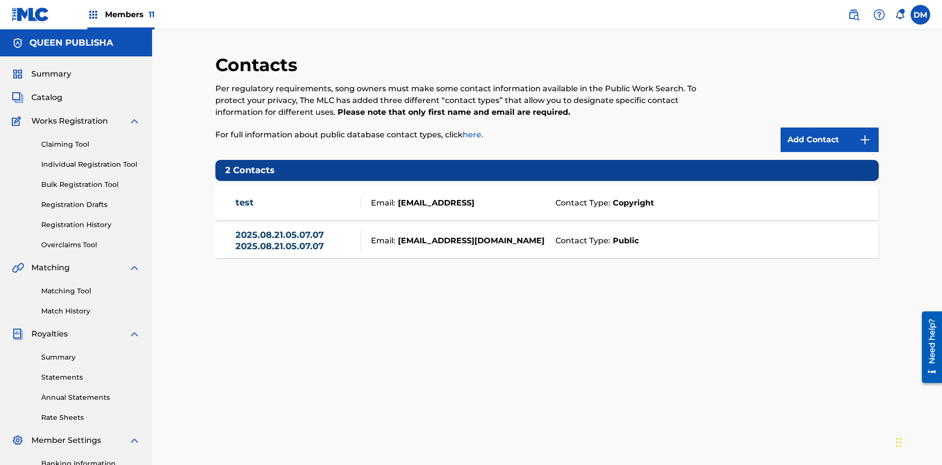
scroll to position [143, 0]
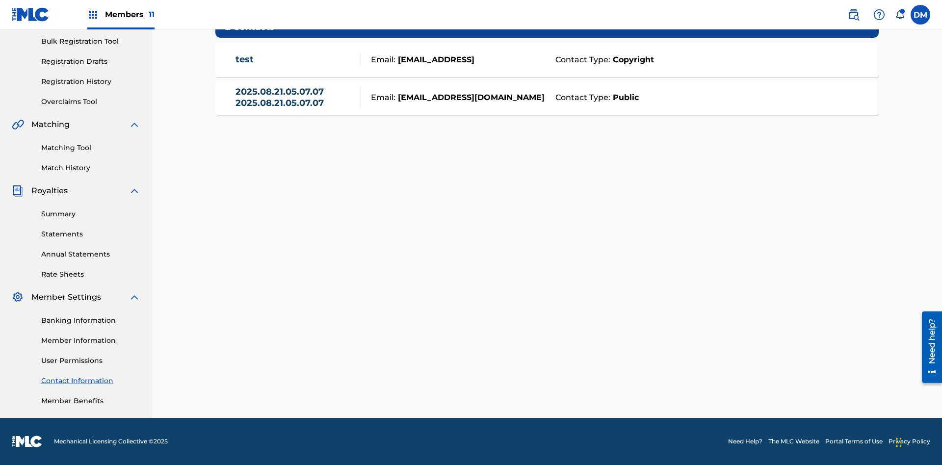
click at [624, 97] on strong "Public" at bounding box center [625, 98] width 28 height 12
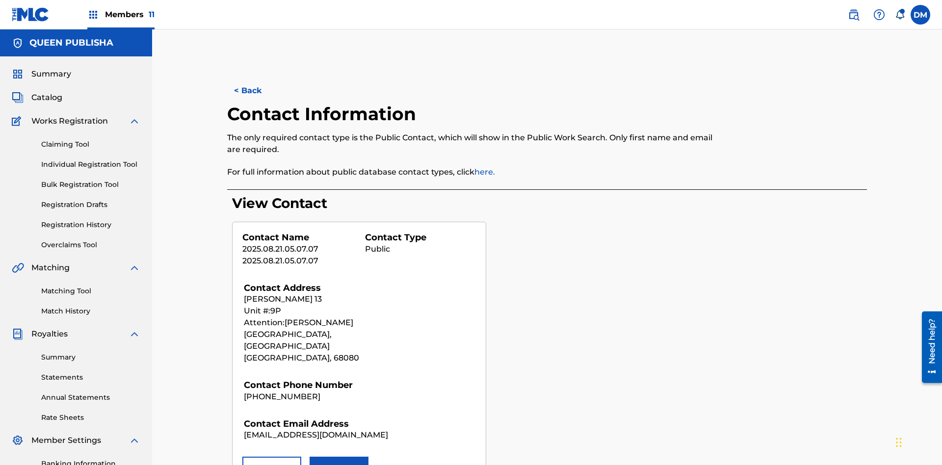
click at [272, 457] on button "Remove" at bounding box center [271, 469] width 59 height 25
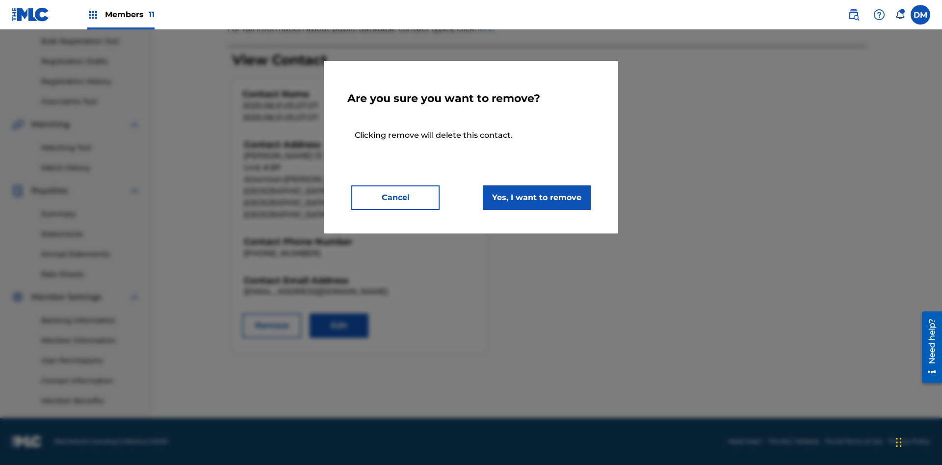
click at [537, 197] on button "Yes, I want to remove" at bounding box center [537, 198] width 108 height 25
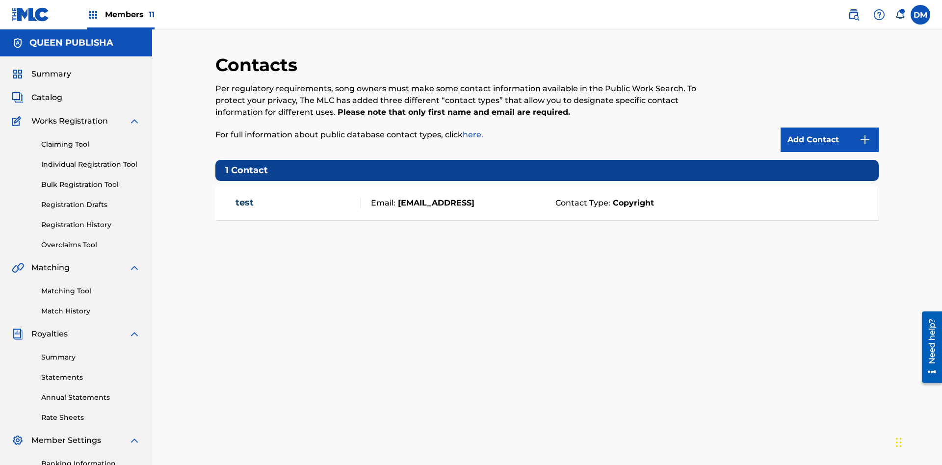
click at [121, 14] on span "Members 11" at bounding box center [130, 14] width 50 height 11
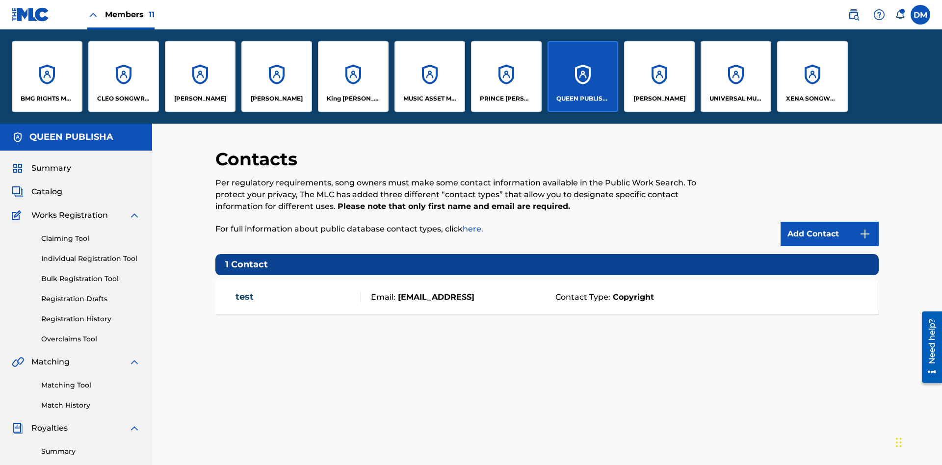
click at [583, 99] on p "QUEEN PUBLISHA" at bounding box center [584, 98] width 54 height 9
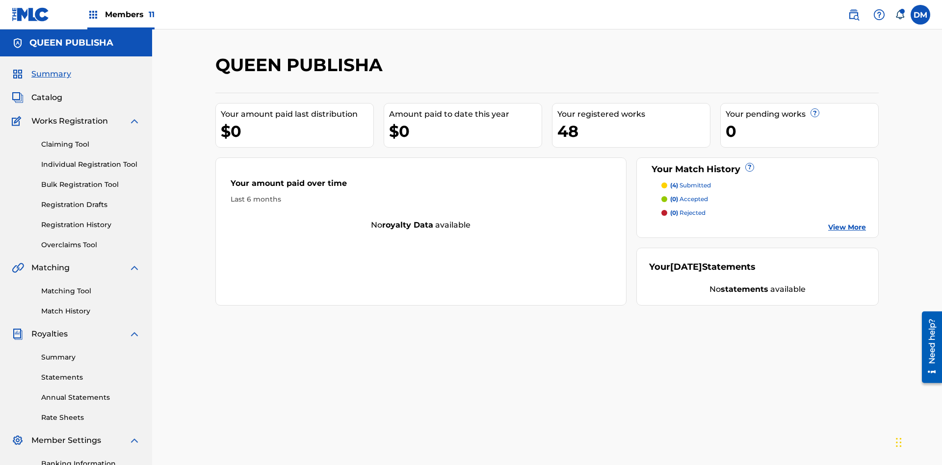
click at [47, 92] on span "Catalog" at bounding box center [46, 98] width 31 height 12
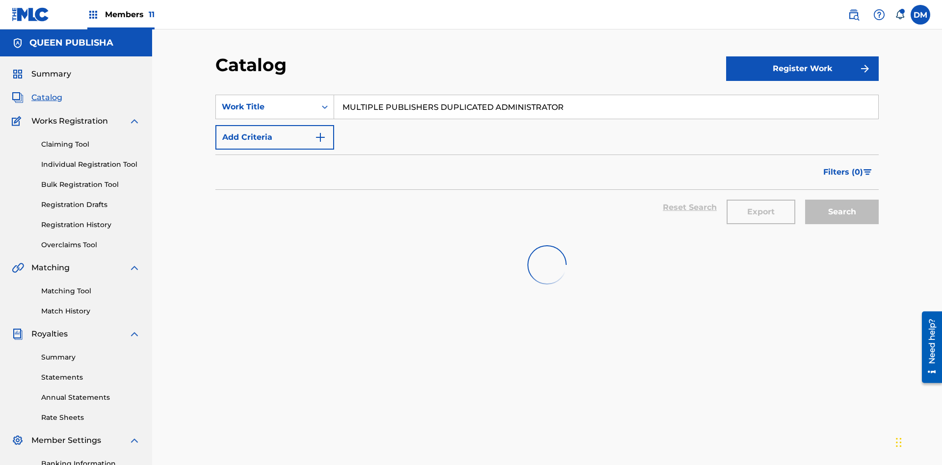
click at [606, 95] on input "MULTIPLE PUBLISHERS DUPLICATED ADMINISTRATOR" at bounding box center [606, 107] width 544 height 24
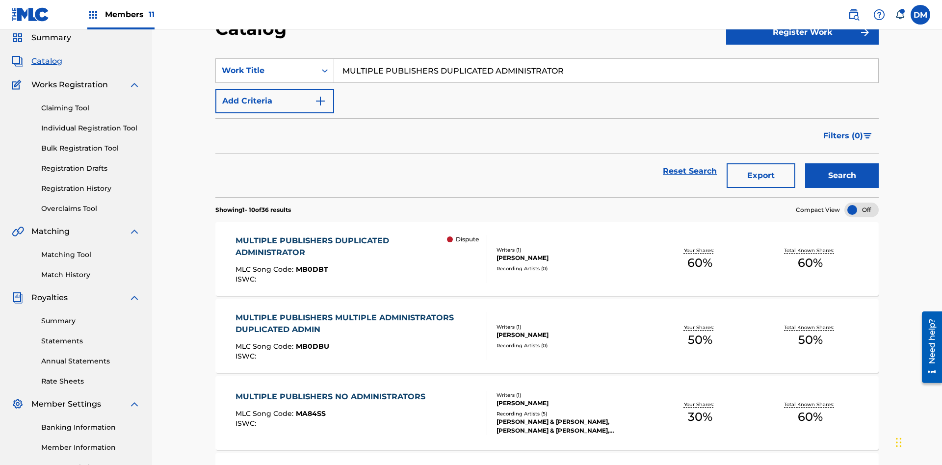
type input "MULTIPLE PUBLISHERS DUPLICATED ADMINISTRATOR"
click at [842, 163] on button "Search" at bounding box center [842, 175] width 74 height 25
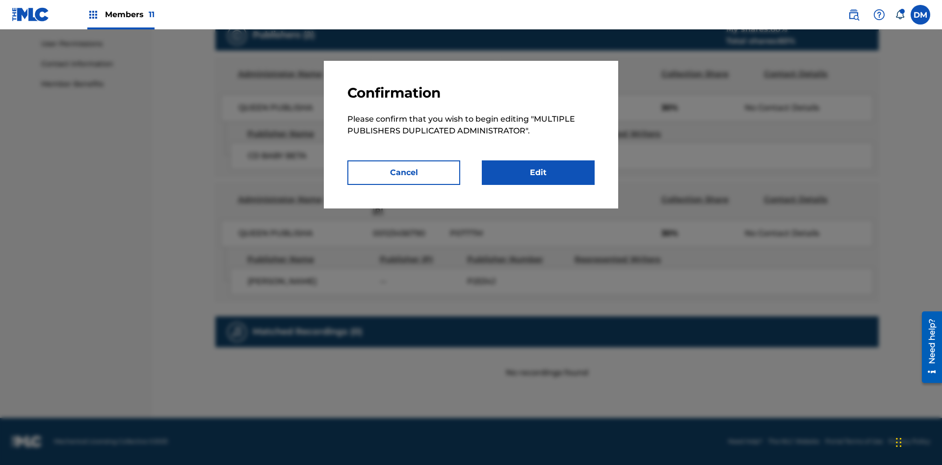
scroll to position [5, 0]
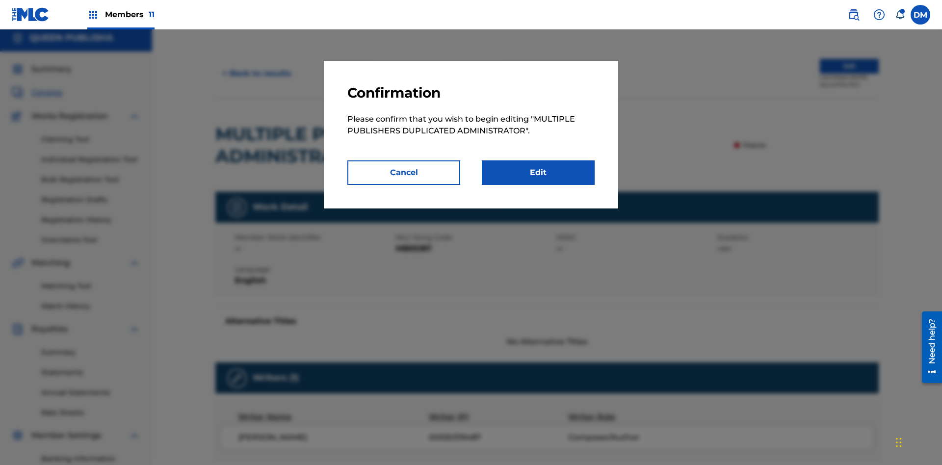
click at [538, 173] on link "Edit" at bounding box center [538, 173] width 113 height 25
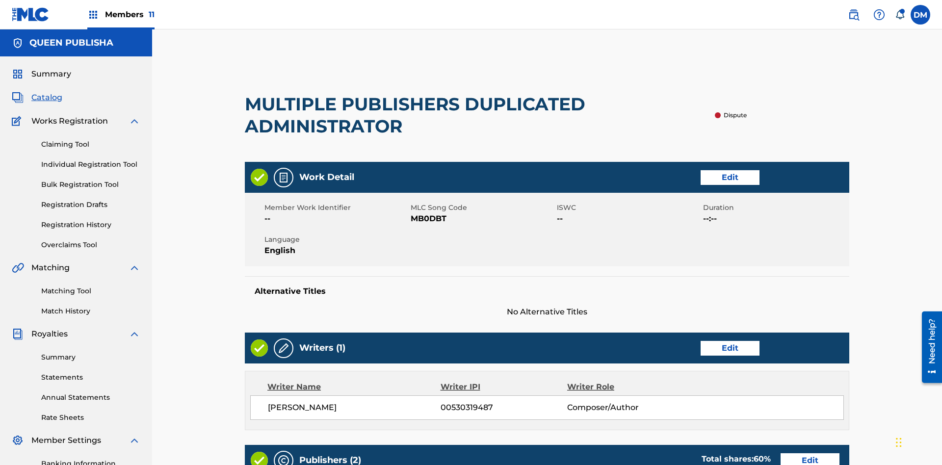
scroll to position [450, 245]
